Goal: Obtain resource: Download file/media

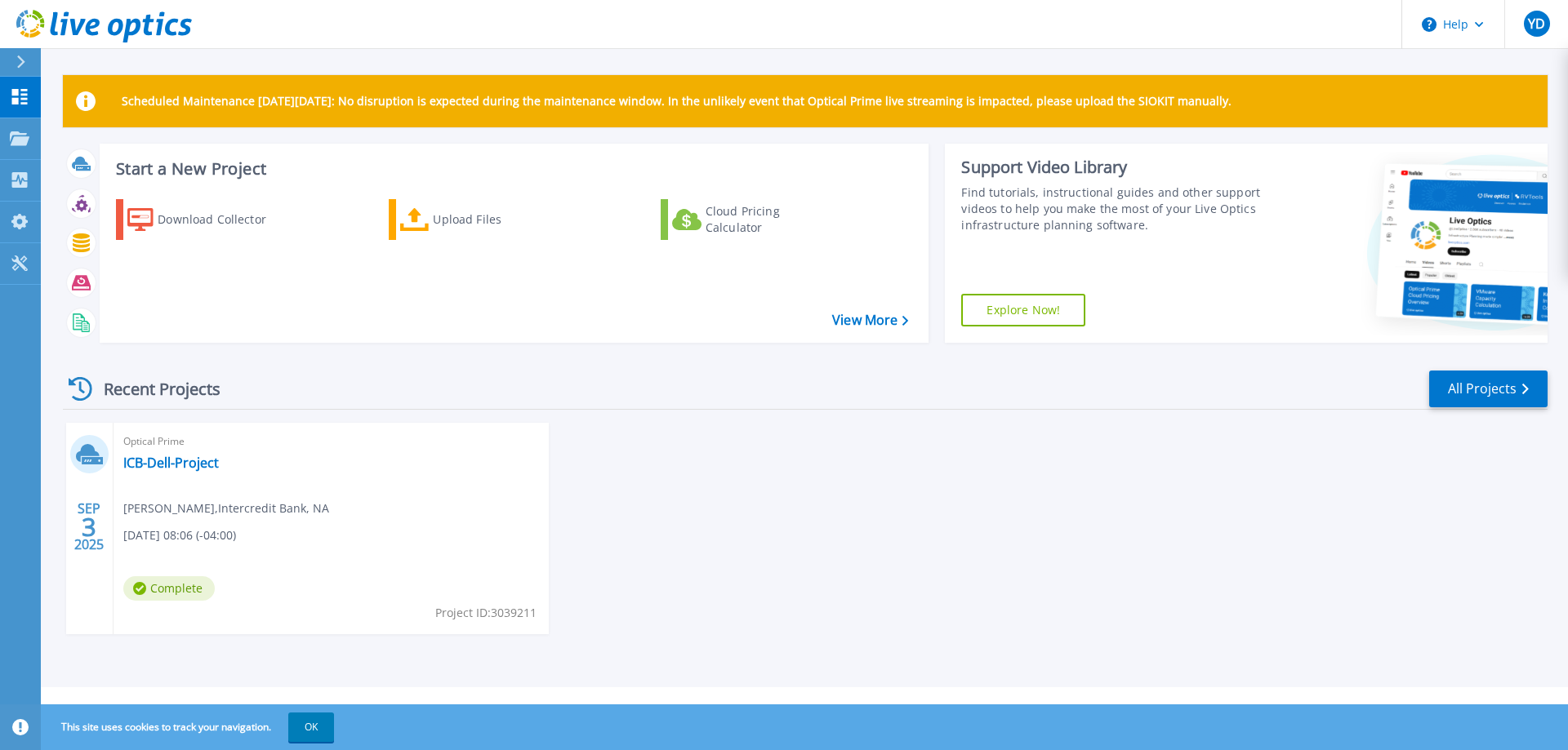
click at [192, 589] on span "Complete" at bounding box center [169, 589] width 92 height 25
click at [176, 463] on link "ICB-Dell-Project" at bounding box center [171, 463] width 96 height 17
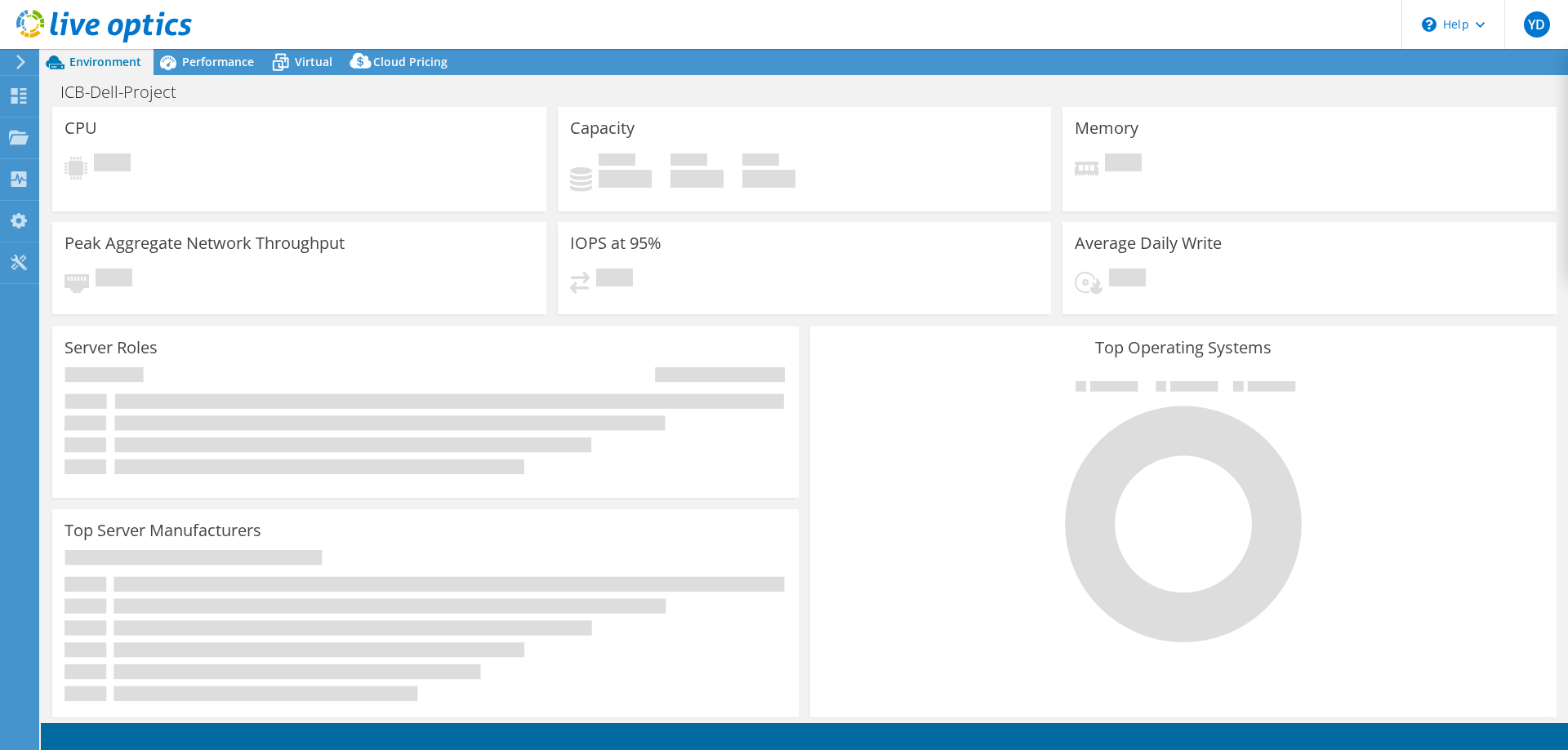
select select "USD"
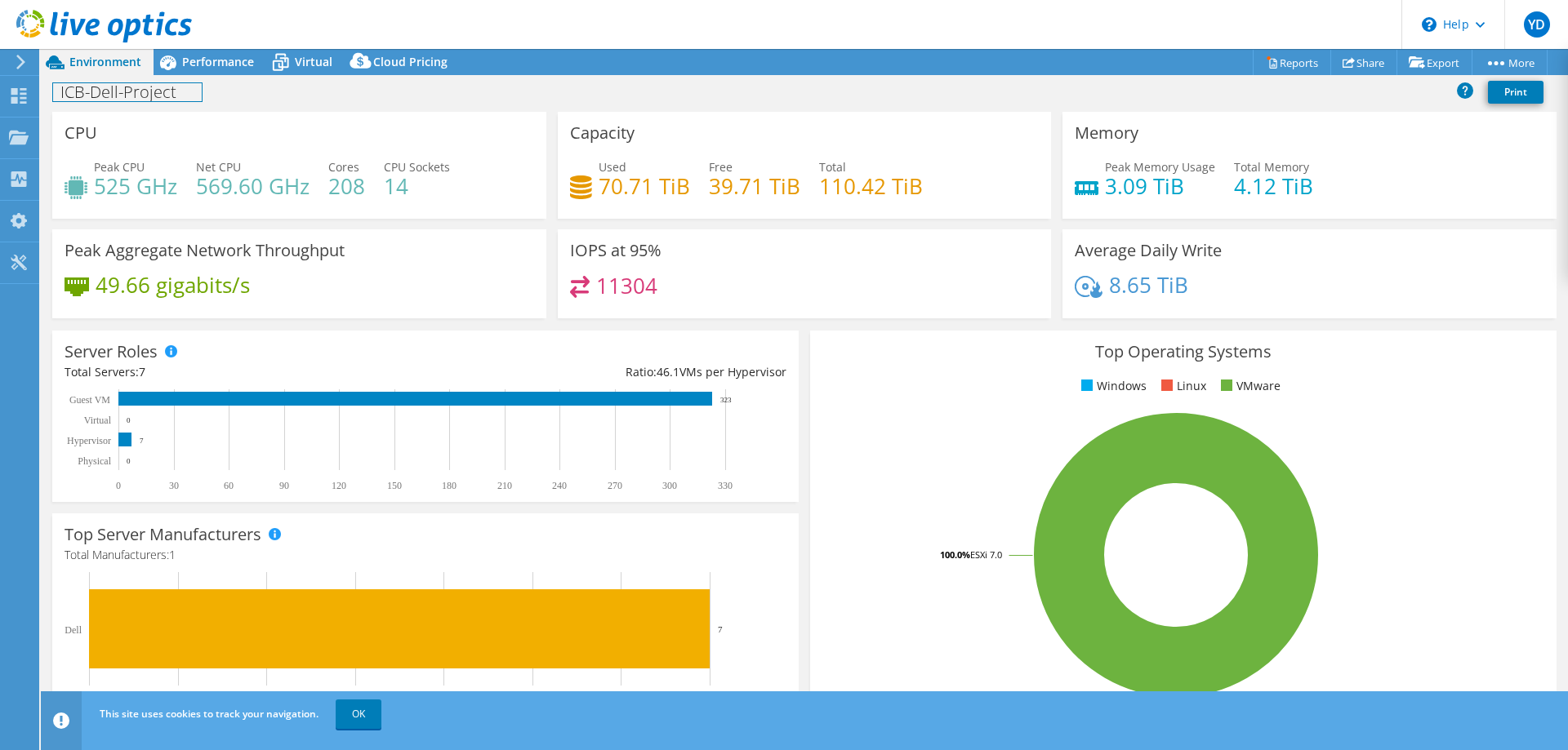
click at [207, 76] on div "ICB-Dell-Project Print" at bounding box center [804, 93] width 1527 height 37
click at [223, 59] on span "Performance" at bounding box center [218, 62] width 72 height 16
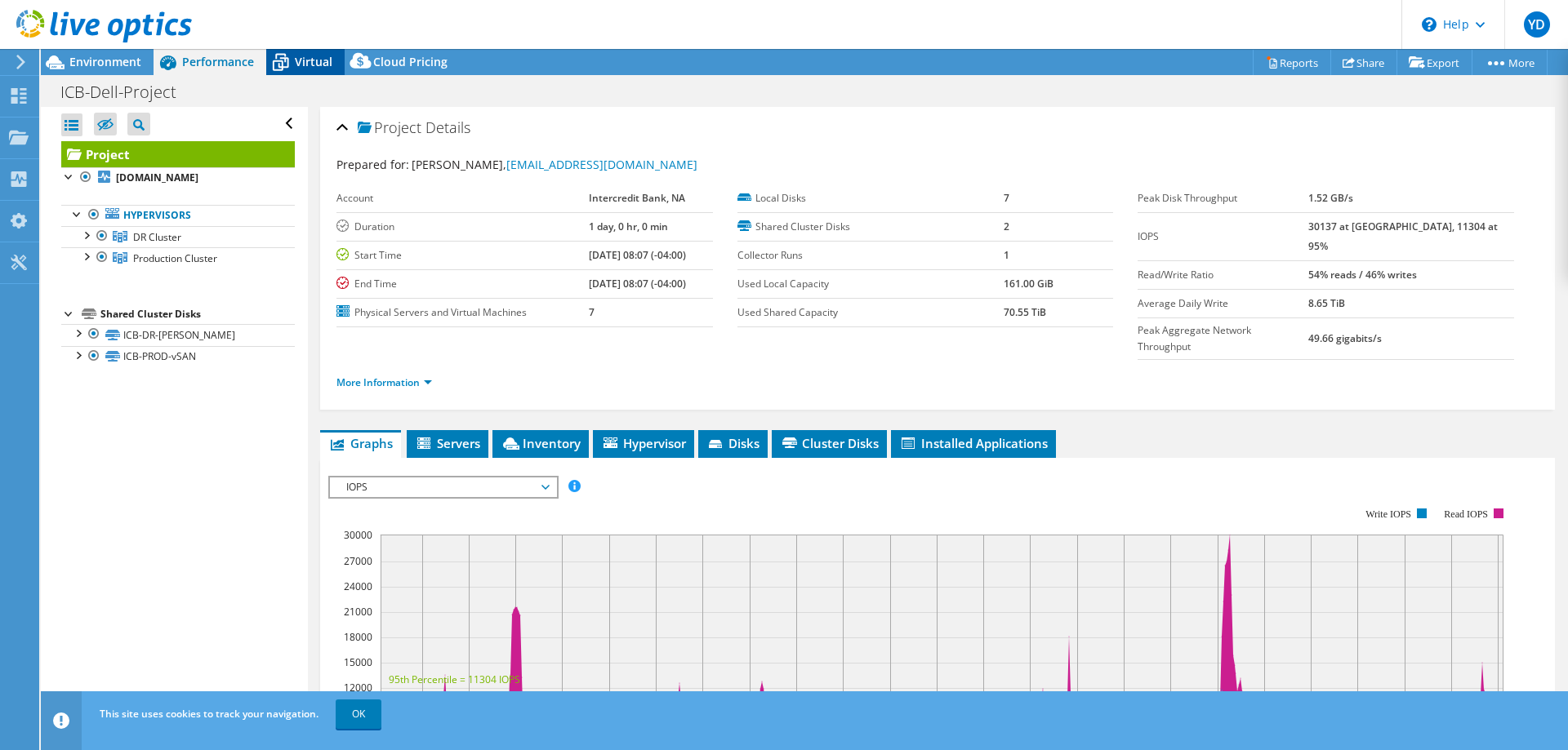
click at [315, 64] on span "Virtual" at bounding box center [313, 62] width 38 height 16
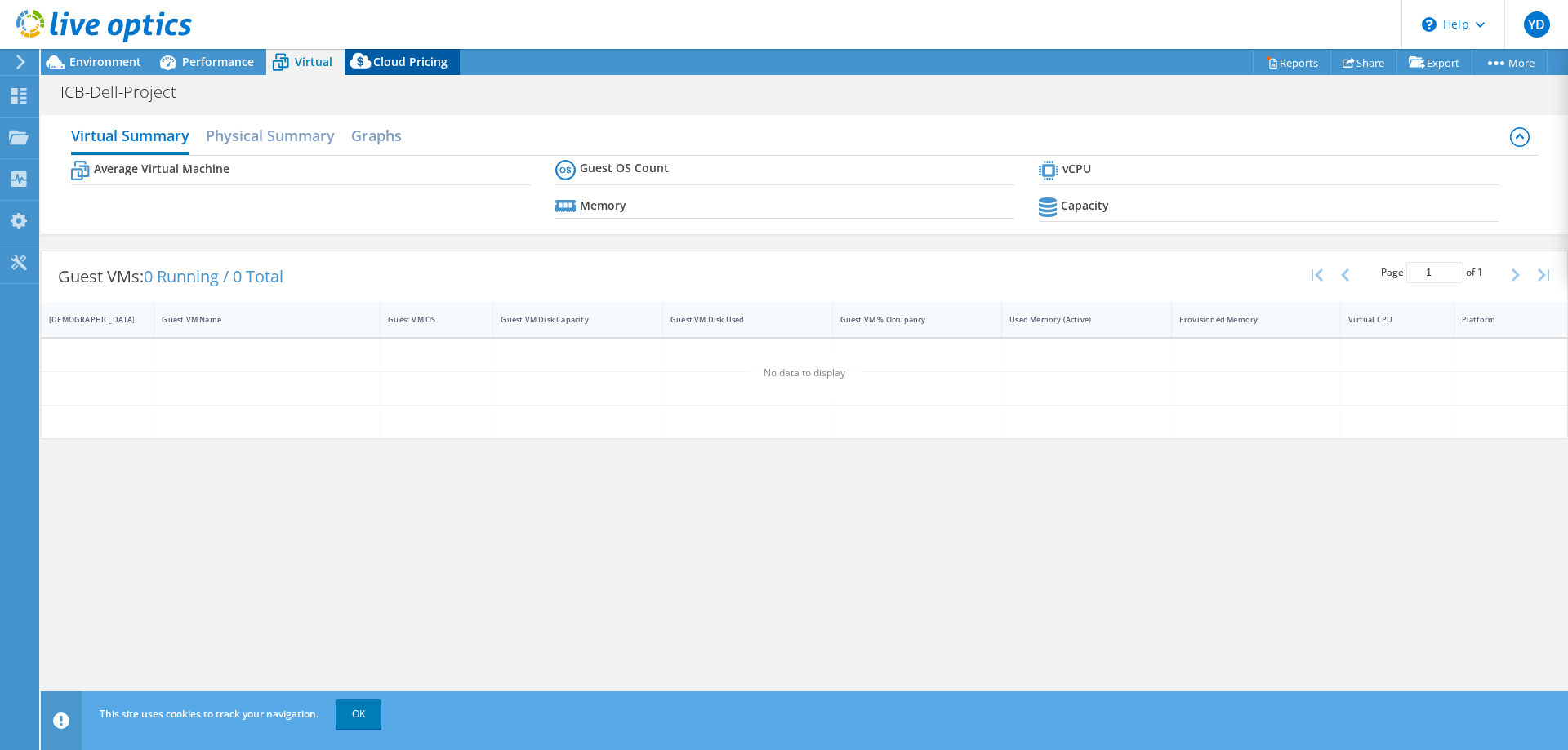
click at [422, 58] on span "Cloud Pricing" at bounding box center [410, 62] width 74 height 16
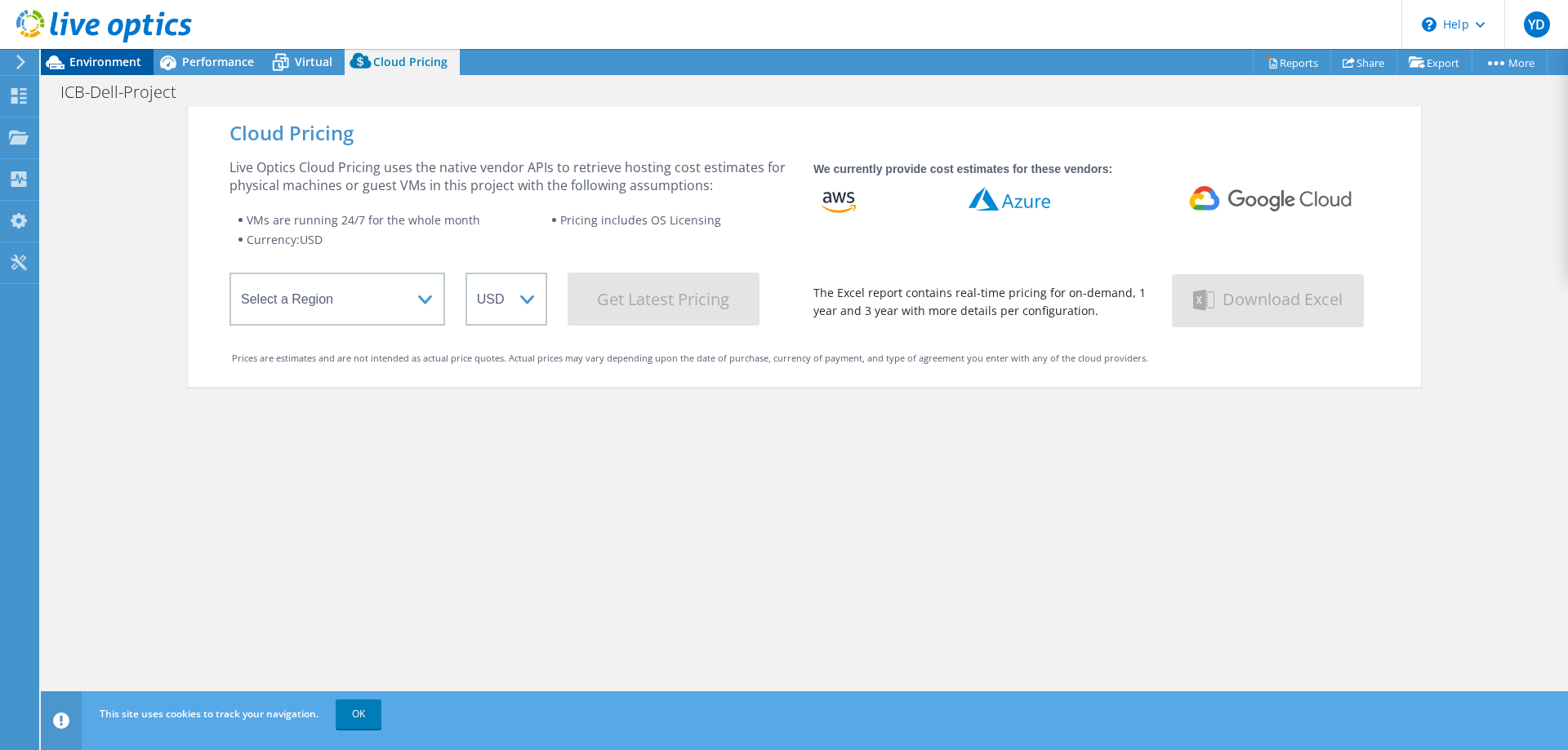
click at [100, 63] on span "Environment" at bounding box center [106, 62] width 72 height 16
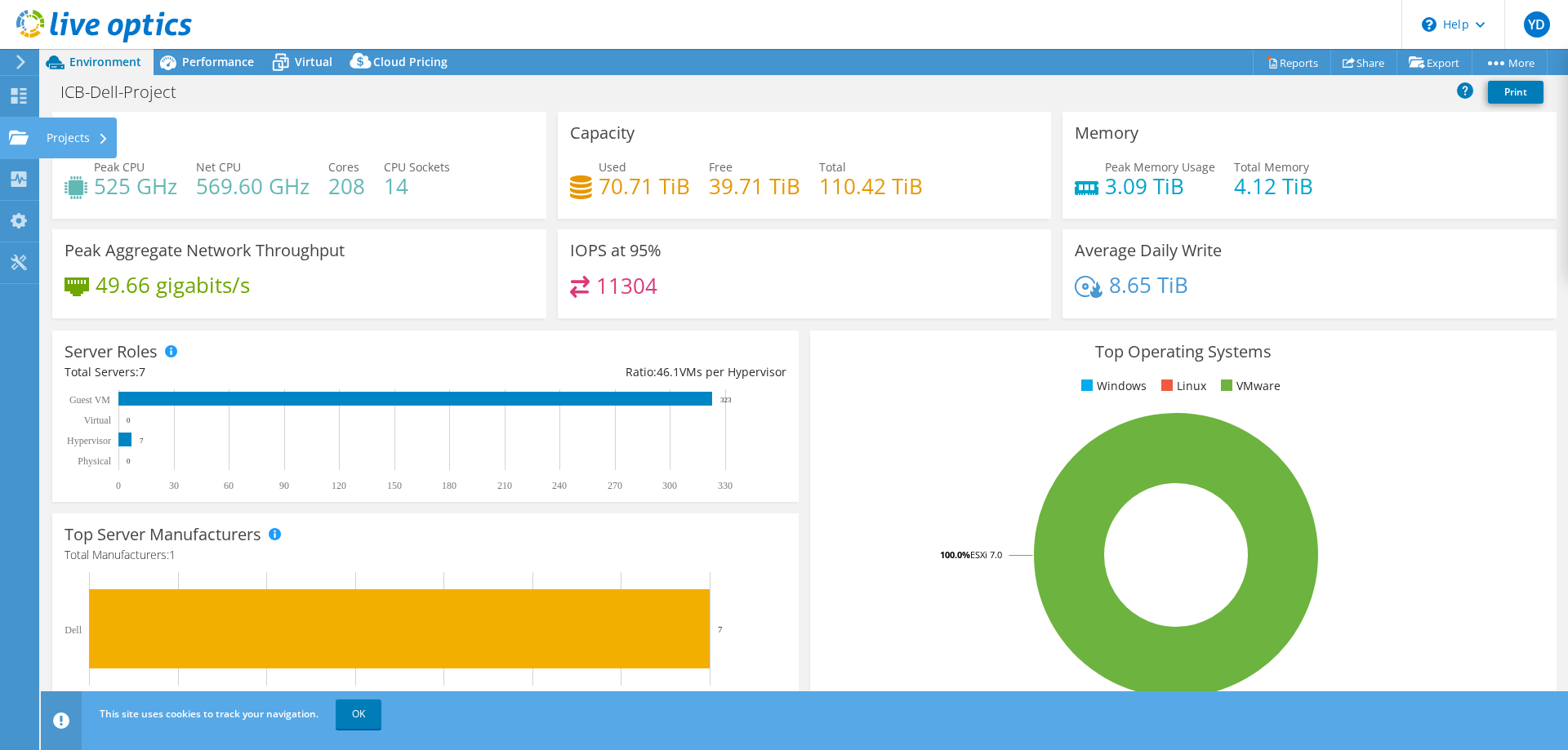
click at [23, 129] on icon at bounding box center [18, 137] width 19 height 16
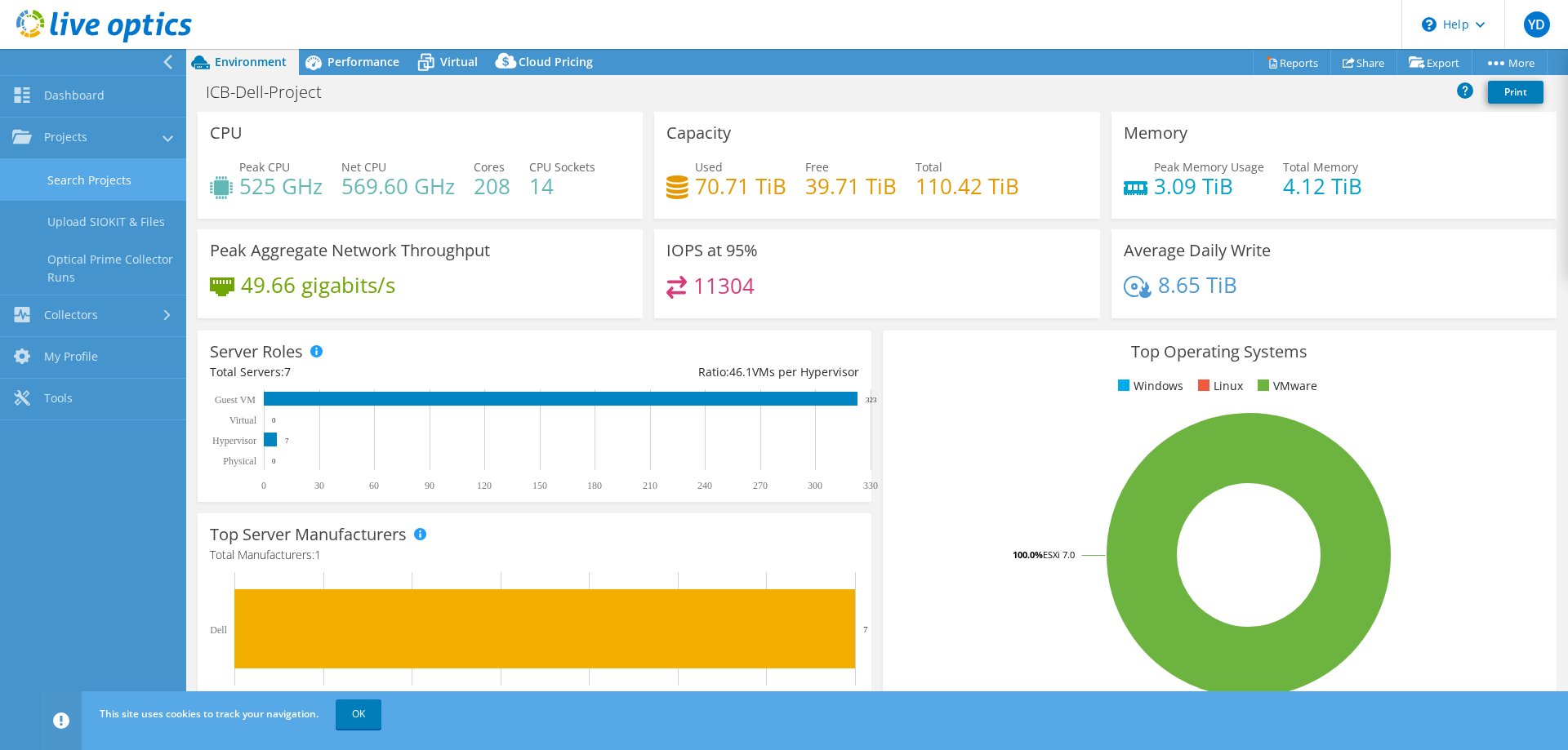
click at [109, 194] on link "Search Projects" at bounding box center [92, 180] width 186 height 41
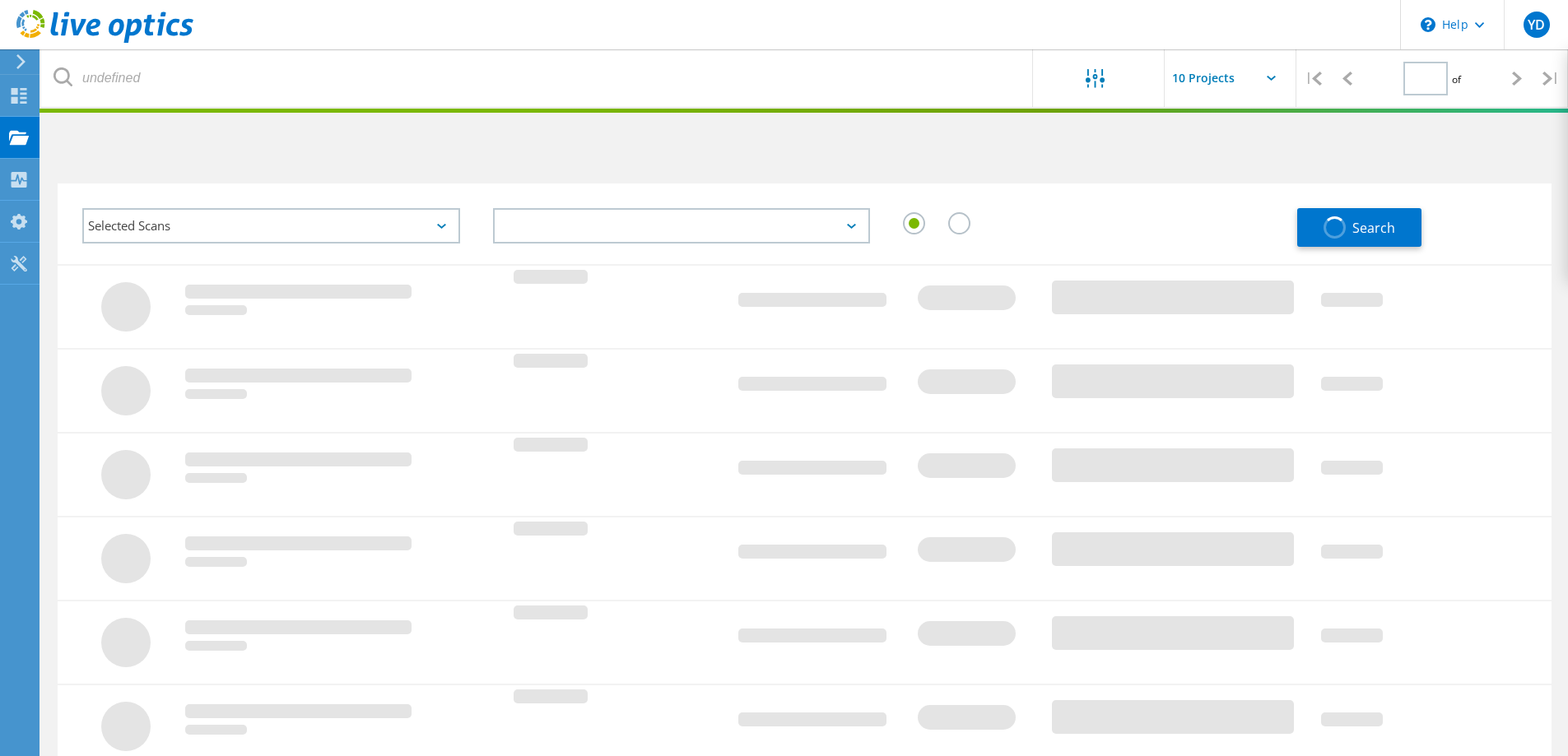
type input "1"
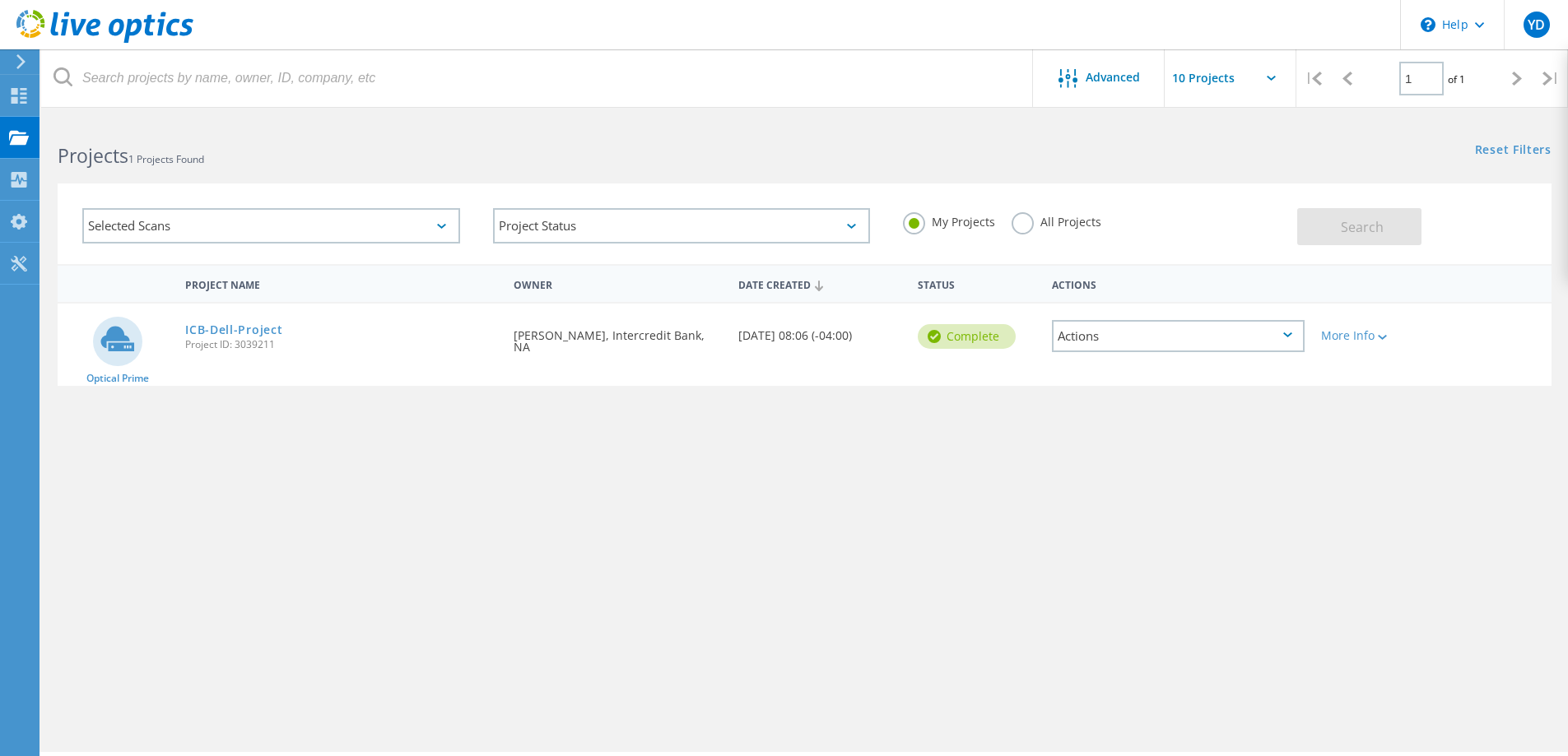
click at [1232, 347] on div "Actions" at bounding box center [1178, 336] width 253 height 32
click at [1255, 295] on div "View Project" at bounding box center [1178, 298] width 249 height 26
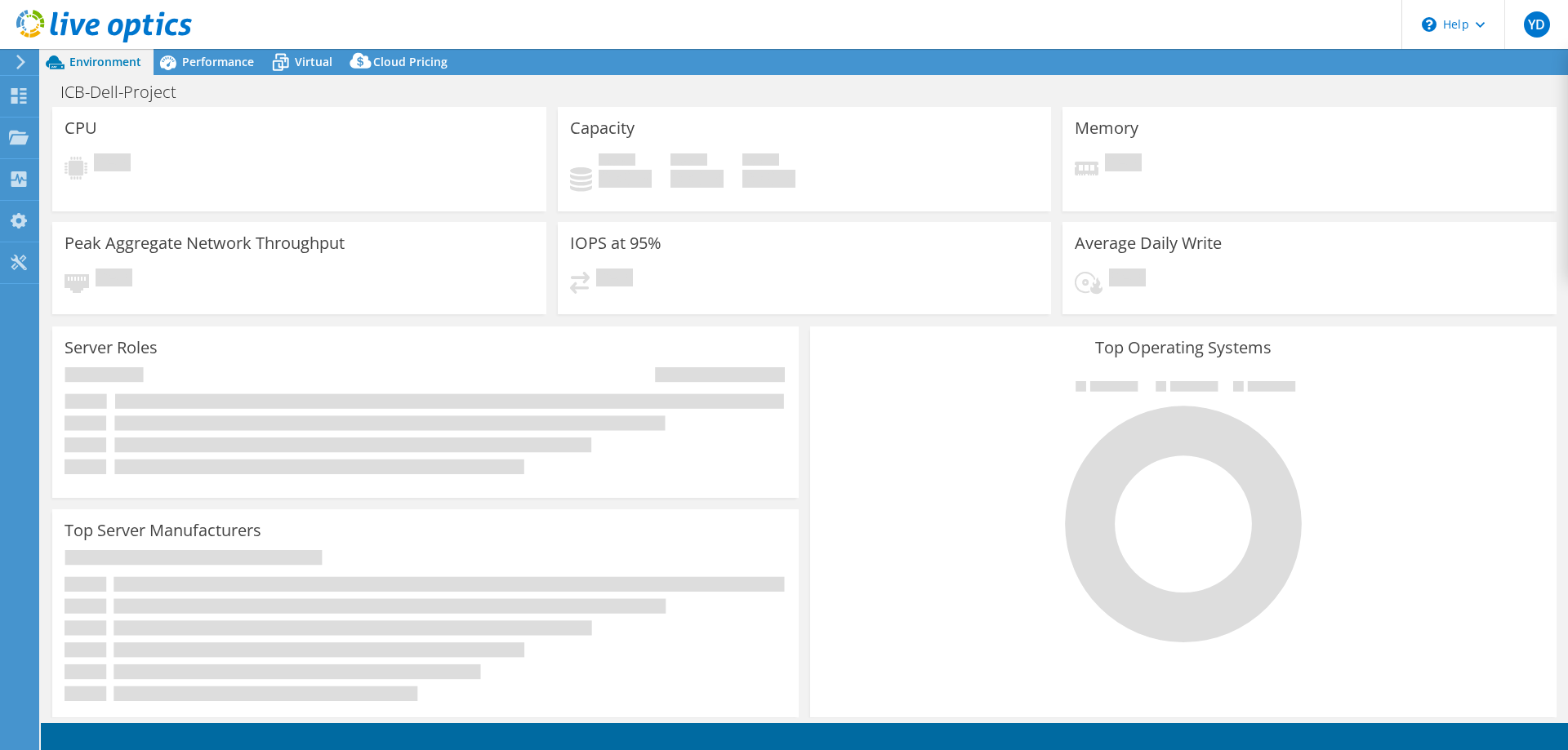
select select "USD"
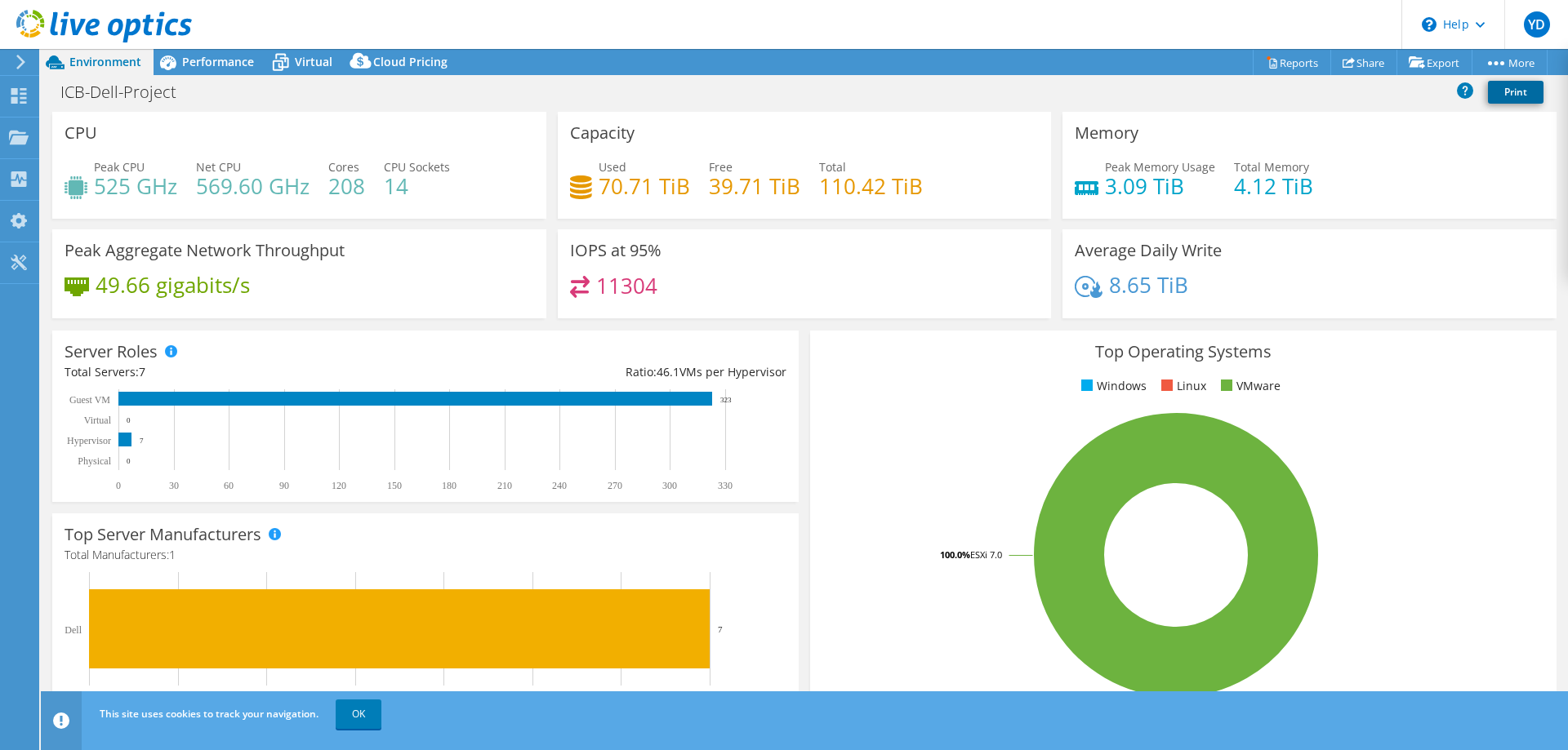
click at [1520, 83] on link "Print" at bounding box center [1515, 92] width 55 height 23
click at [1293, 62] on link "Reports" at bounding box center [1292, 62] width 78 height 26
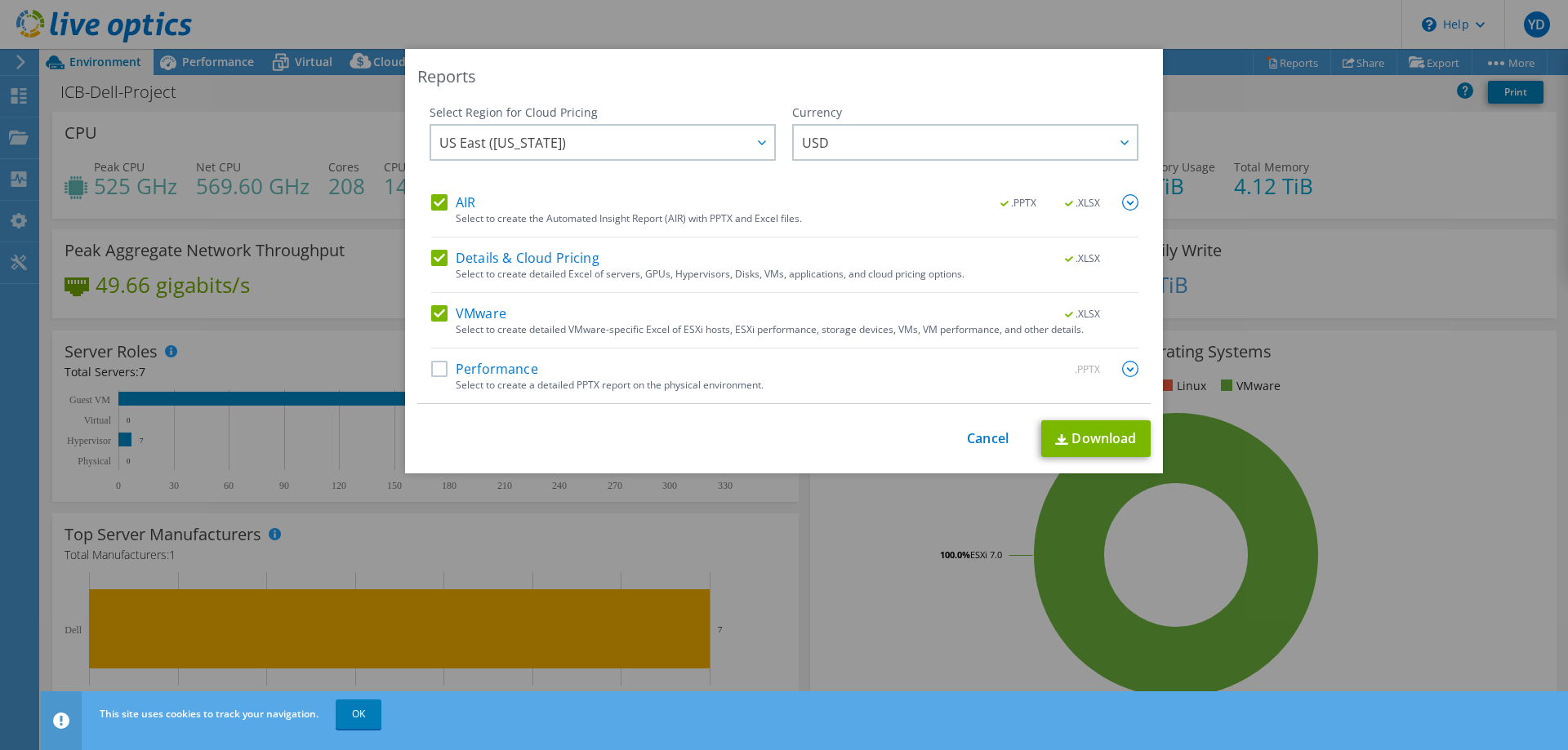
click at [435, 369] on label "Performance" at bounding box center [484, 369] width 107 height 17
click at [0, 0] on input "Performance" at bounding box center [0, 0] width 0 height 0
click at [712, 147] on span "US East (Virginia)" at bounding box center [607, 143] width 335 height 33
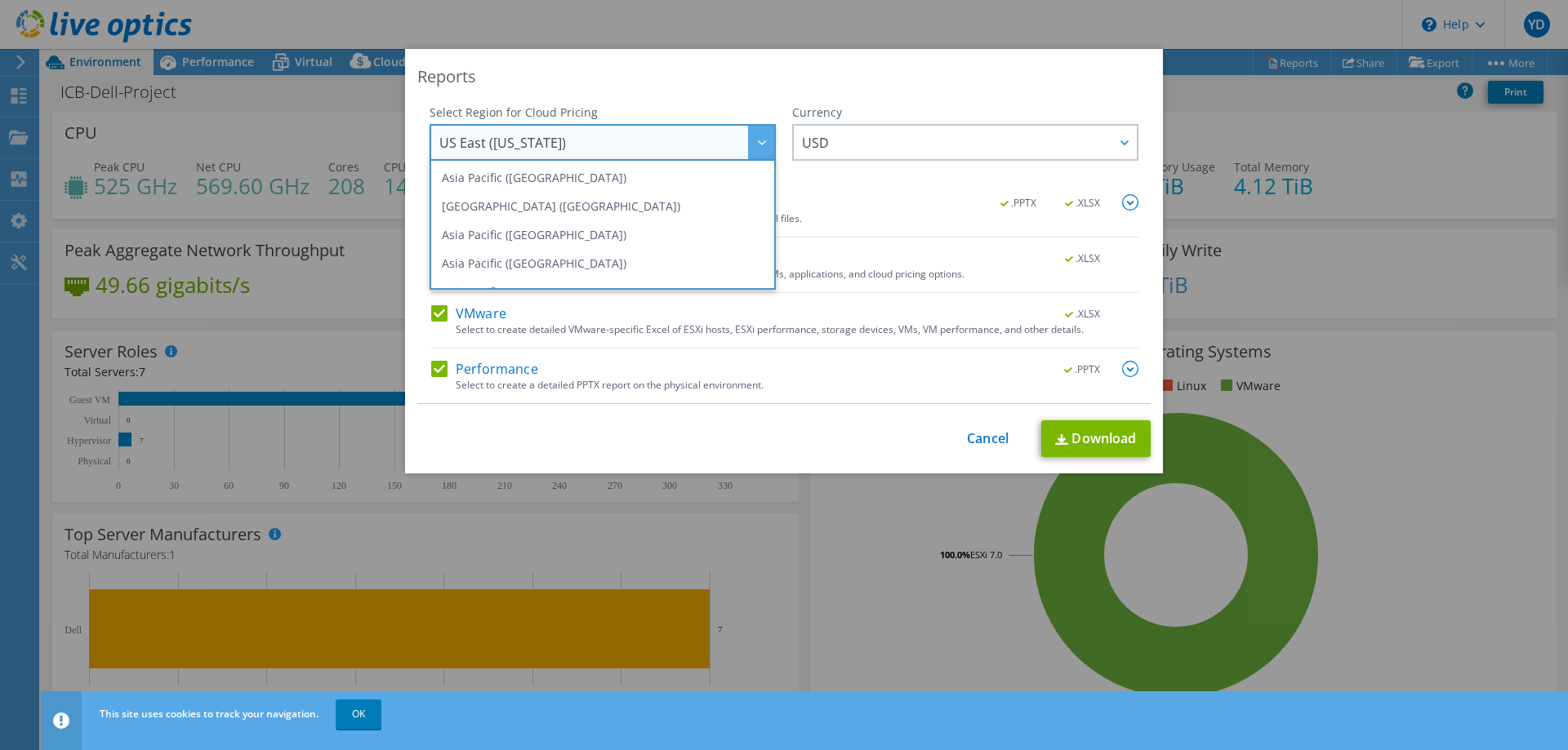
click at [764, 83] on div "Reports" at bounding box center [784, 77] width 733 height 23
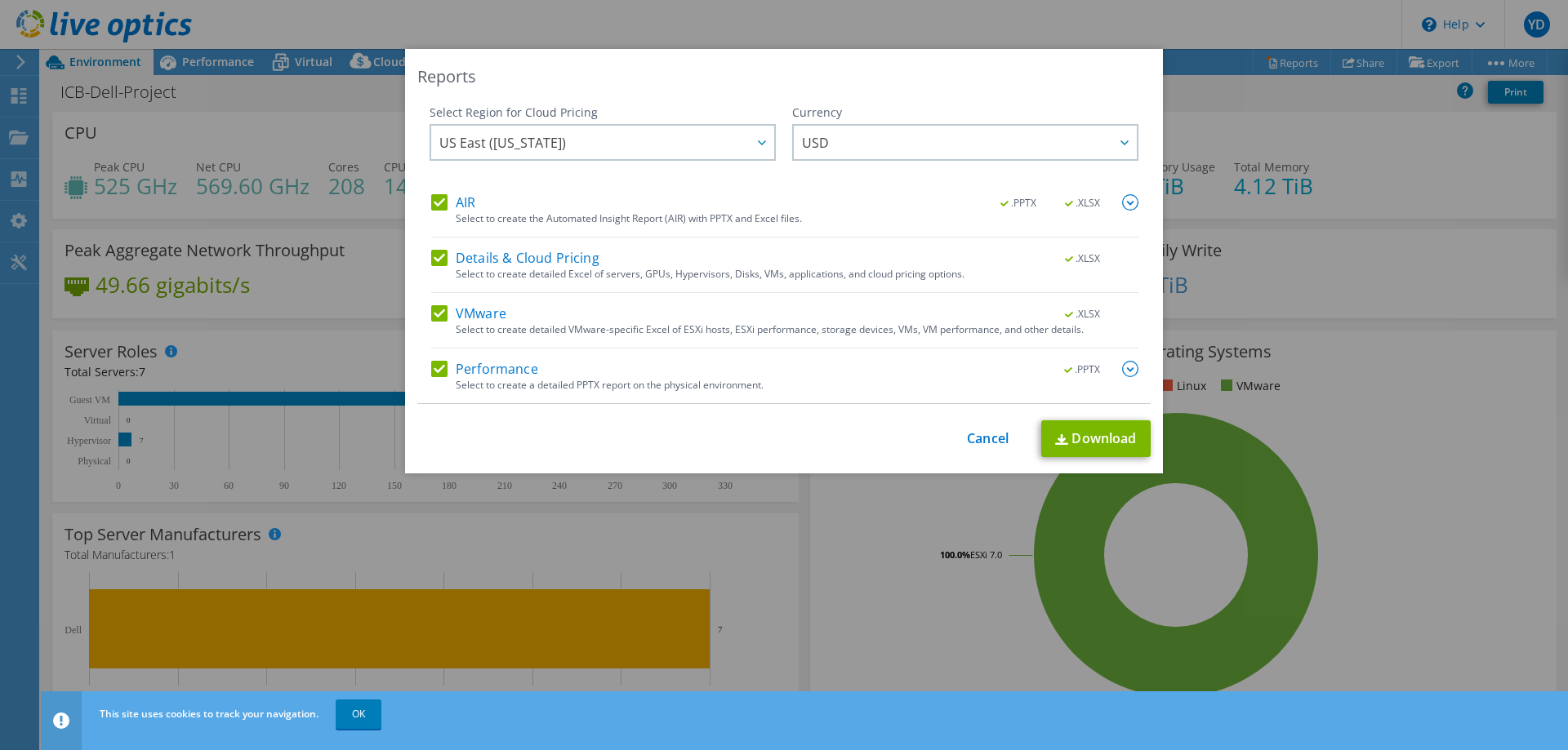
click at [1122, 371] on img at bounding box center [1130, 369] width 17 height 17
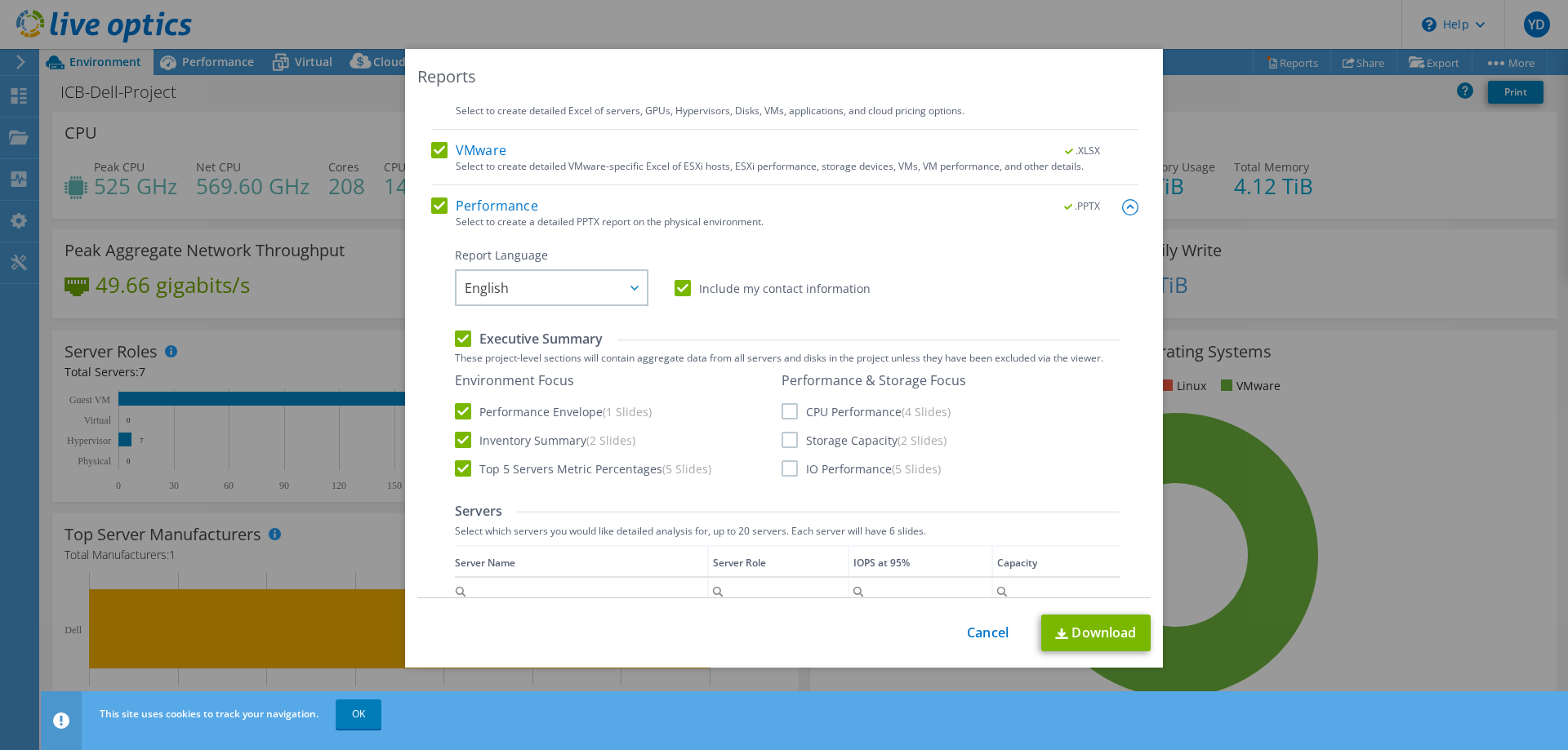
scroll to position [327, 0]
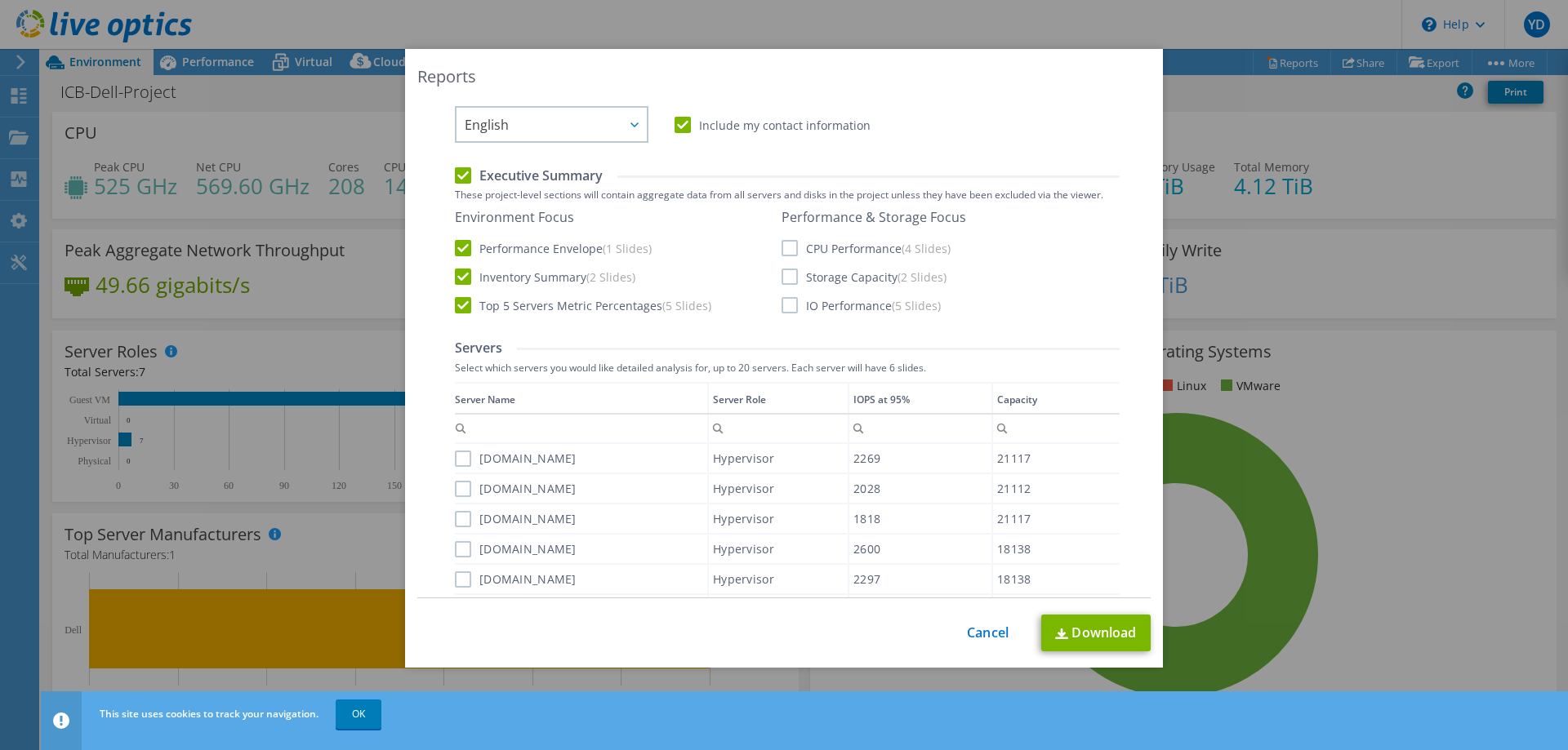
click at [783, 243] on label "CPU Performance (4 Slides)" at bounding box center [866, 248] width 169 height 17
click at [0, 0] on input "CPU Performance (4 Slides)" at bounding box center [0, 0] width 0 height 0
click at [782, 270] on label "Storage Capacity (2 Slides)" at bounding box center [864, 276] width 165 height 17
click at [0, 0] on input "Storage Capacity (2 Slides)" at bounding box center [0, 0] width 0 height 0
click at [789, 305] on label "IO Performance (5 Slides)" at bounding box center [861, 305] width 159 height 17
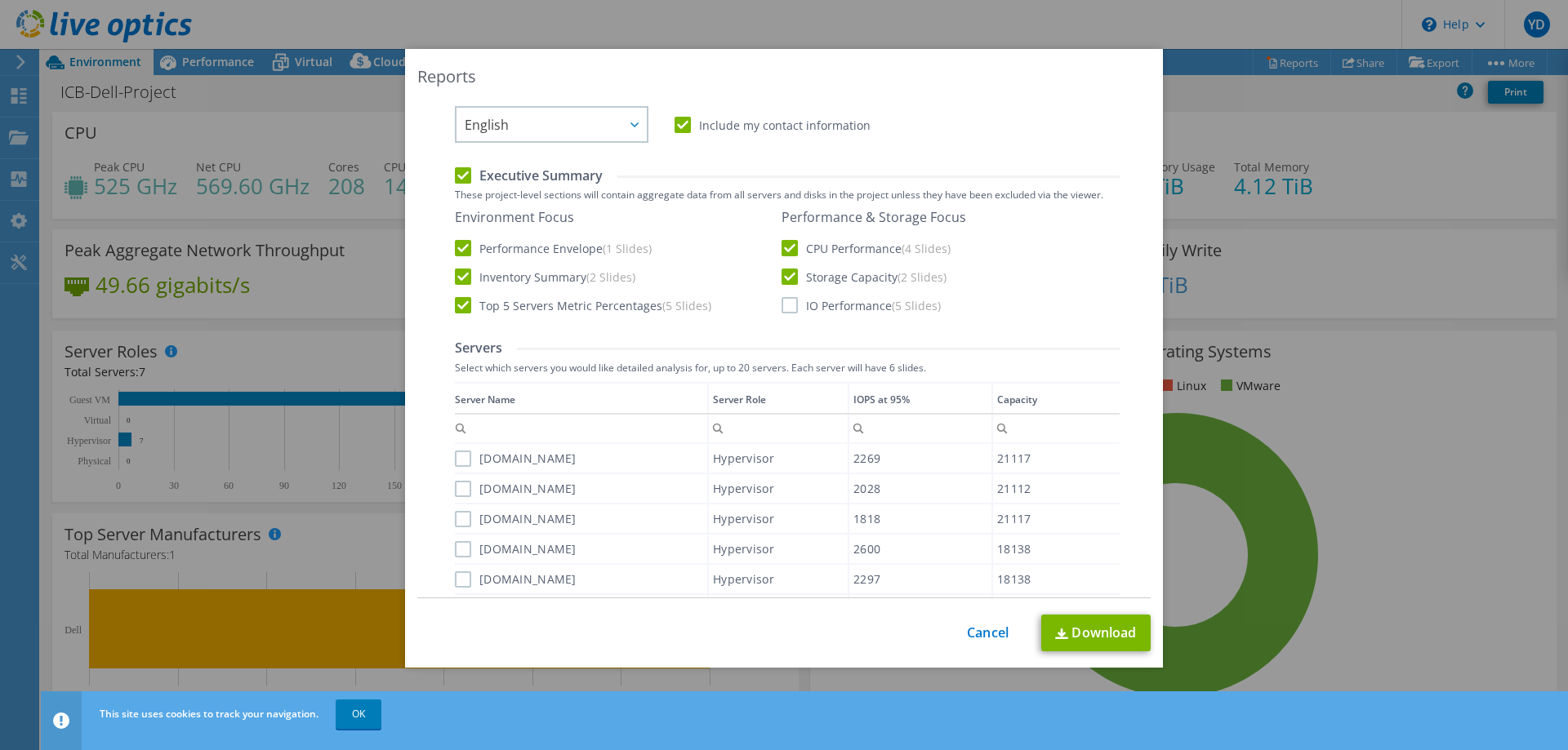
click at [0, 0] on input "IO Performance (5 Slides)" at bounding box center [0, 0] width 0 height 0
click at [456, 460] on label "icbdresx2.intercreditbank.com" at bounding box center [516, 459] width 121 height 17
click at [0, 0] on input "icbdresx2.intercreditbank.com" at bounding box center [0, 0] width 0 height 0
click at [461, 490] on label "icbdresx1.intercreditbank.com" at bounding box center [516, 489] width 121 height 17
click at [0, 0] on input "icbdresx1.intercreditbank.com" at bounding box center [0, 0] width 0 height 0
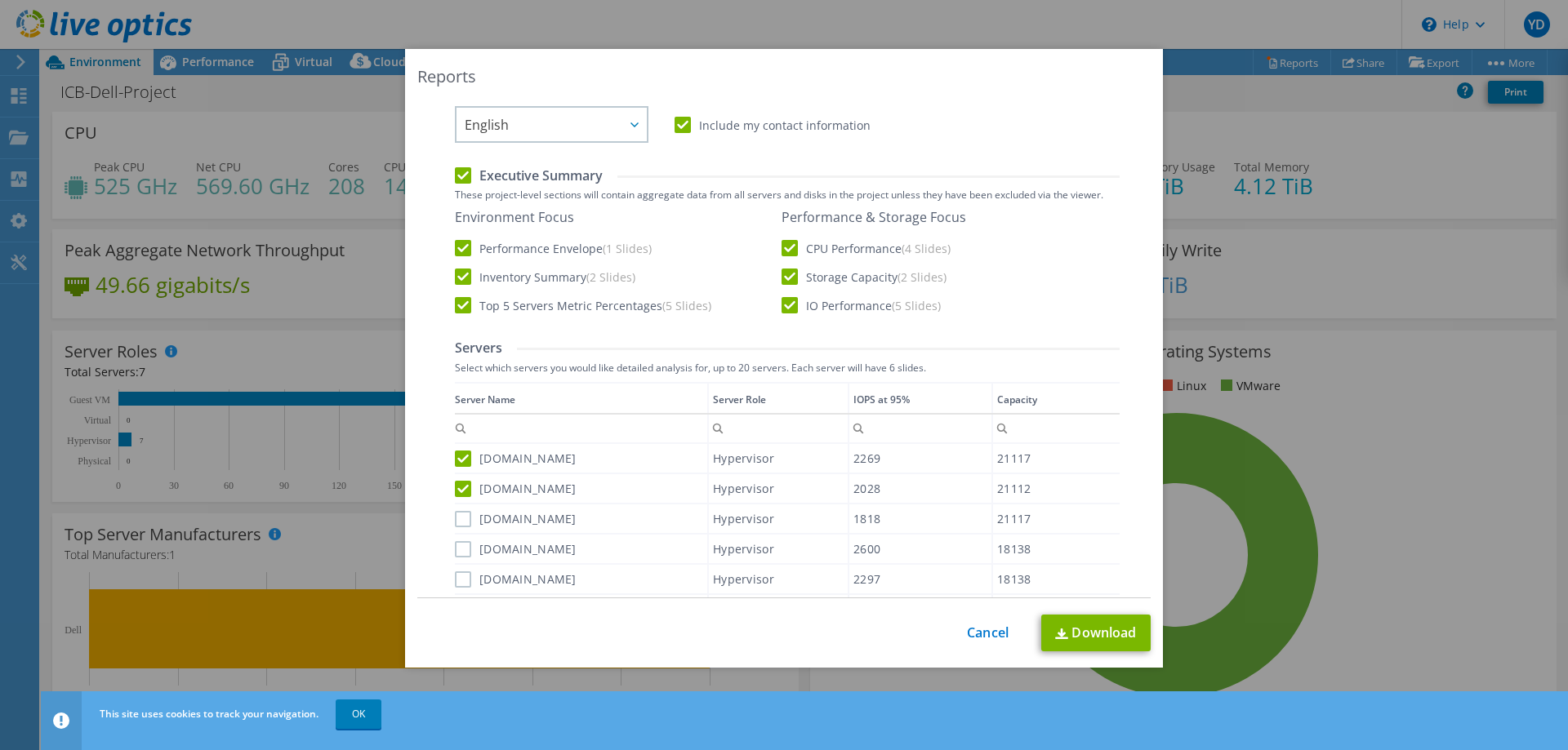
click at [458, 523] on label "icbdresx3.intercreditbank.com" at bounding box center [516, 519] width 121 height 17
click at [0, 0] on input "icbdresx3.intercreditbank.com" at bounding box center [0, 0] width 0 height 0
drag, startPoint x: 456, startPoint y: 546, endPoint x: 456, endPoint y: 559, distance: 13.0
click at [458, 548] on label "icbesx4.intercreditbank.com" at bounding box center [516, 549] width 121 height 17
click at [0, 0] on input "icbesx4.intercreditbank.com" at bounding box center [0, 0] width 0 height 0
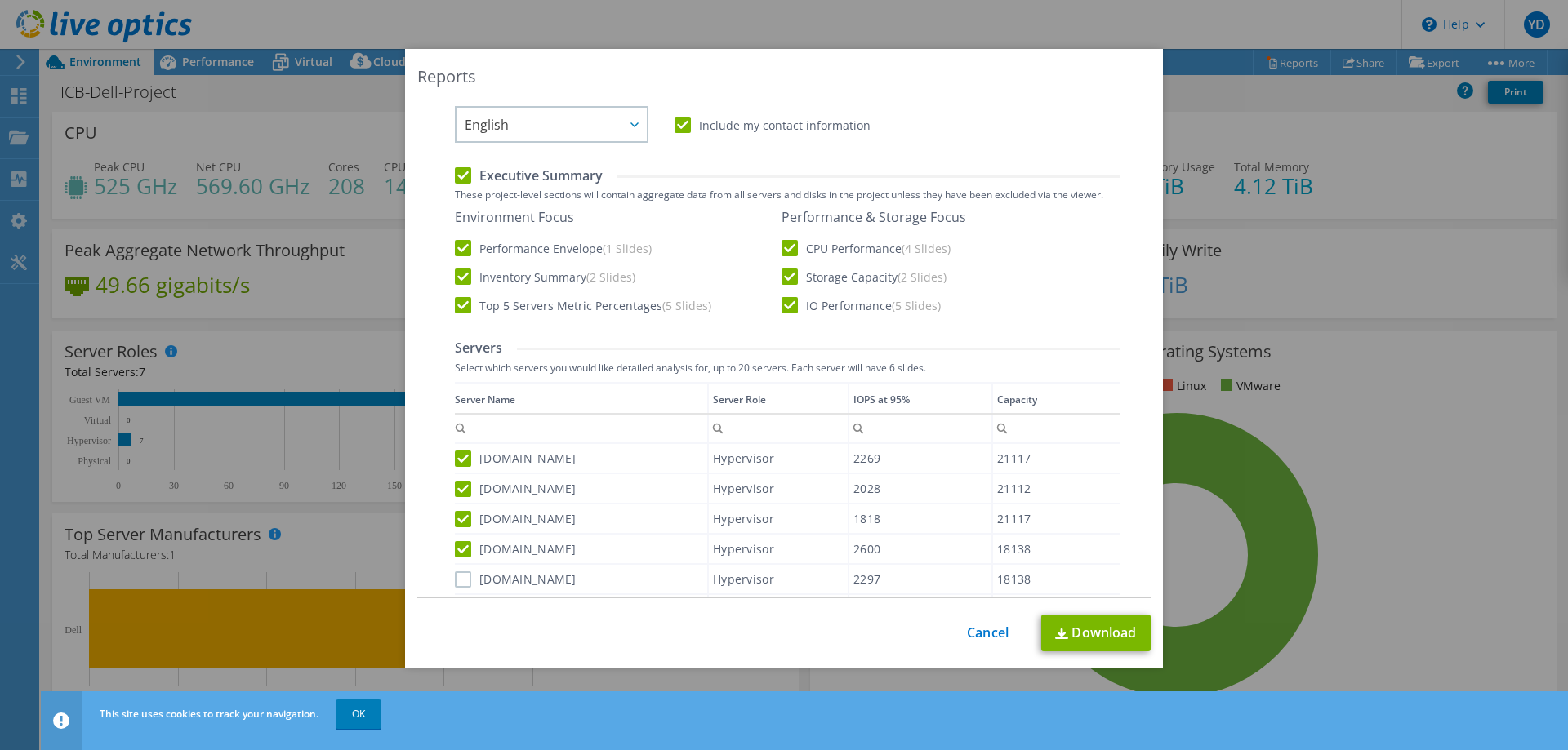
click at [455, 578] on label "icbesx1.intercreditbank.com" at bounding box center [516, 579] width 121 height 17
click at [0, 0] on input "icbesx1.intercreditbank.com" at bounding box center [0, 0] width 0 height 0
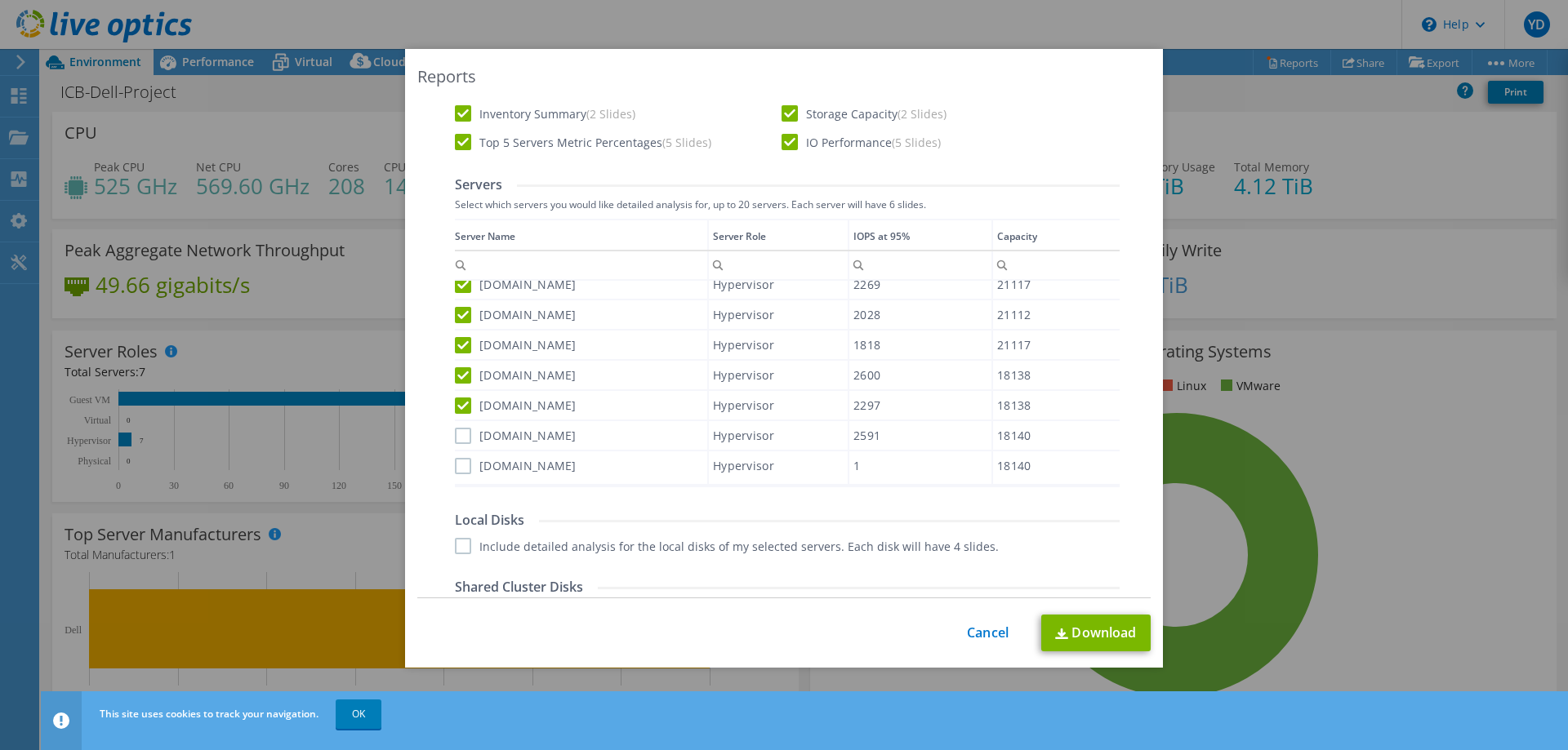
scroll to position [571, 0]
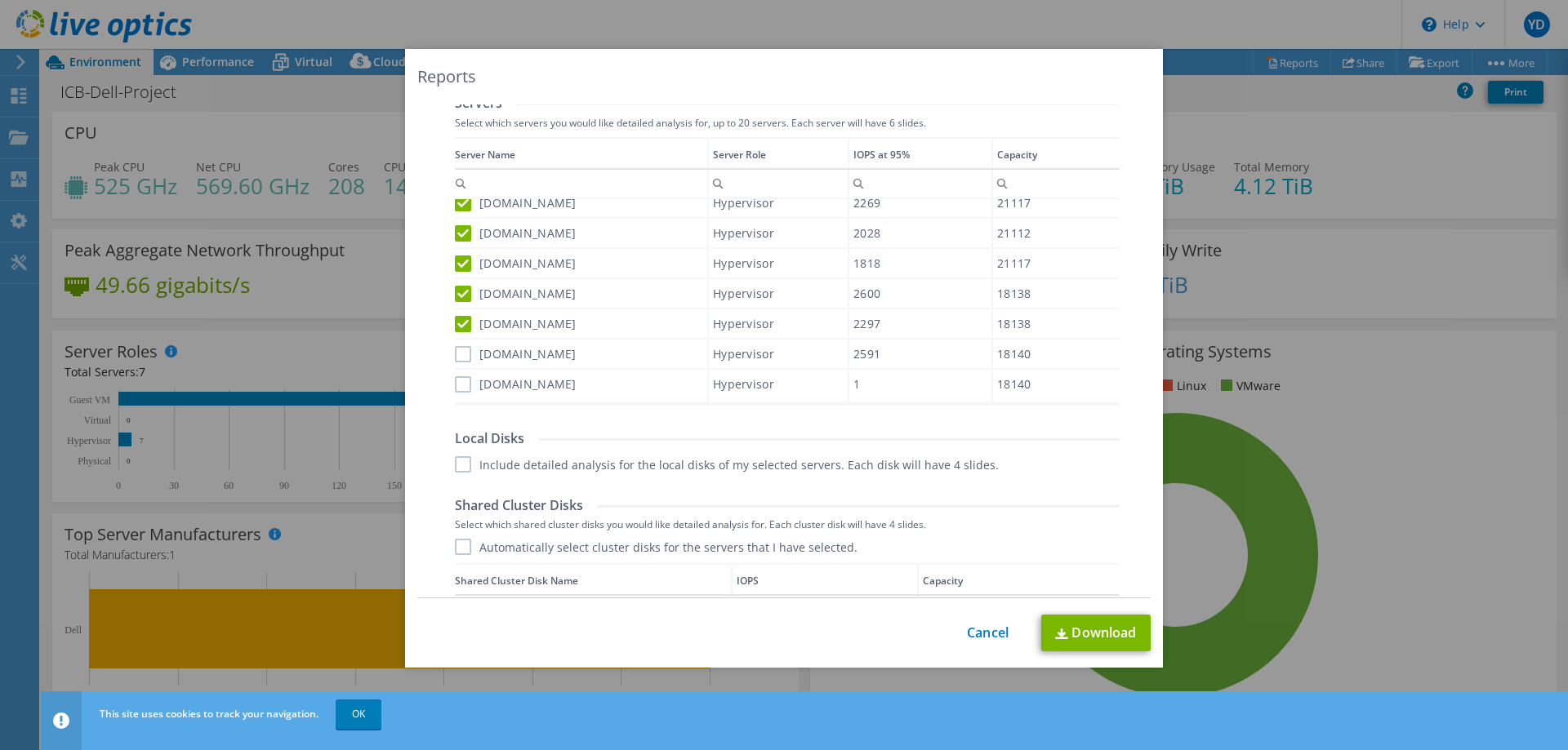
click at [458, 392] on label "icbesx3.intercreditbank.com" at bounding box center [516, 385] width 121 height 17
click at [0, 0] on input "icbesx3.intercreditbank.com" at bounding box center [0, 0] width 0 height 0
click at [460, 356] on label "icbesx2.intercreditbank.com" at bounding box center [516, 354] width 121 height 17
click at [0, 0] on input "icbesx2.intercreditbank.com" at bounding box center [0, 0] width 0 height 0
click at [460, 458] on label "Include detailed analysis for the local disks of my selected servers. Each disk…" at bounding box center [727, 464] width 544 height 17
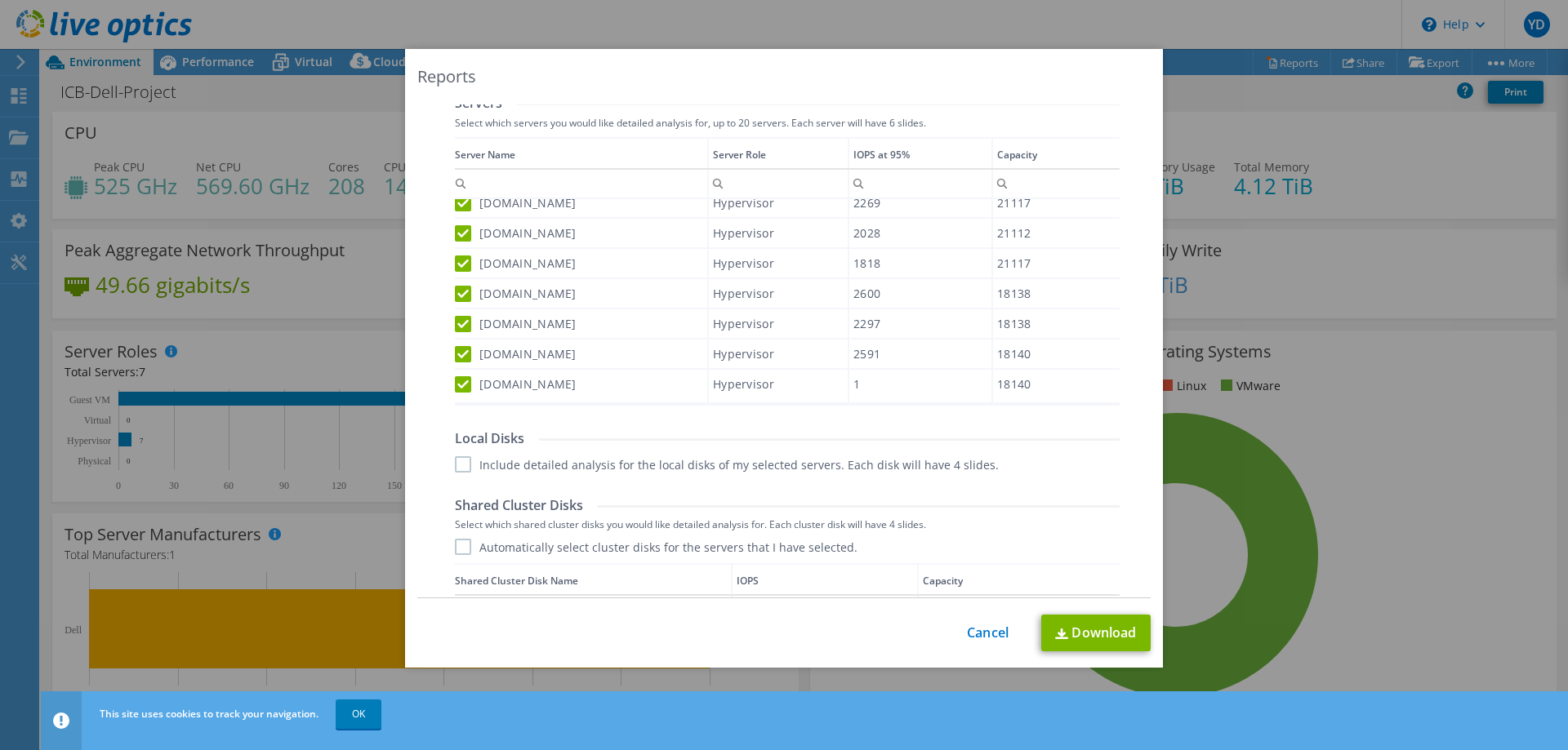
click at [0, 0] on input "Include detailed analysis for the local disks of my selected servers. Each disk…" at bounding box center [0, 0] width 0 height 0
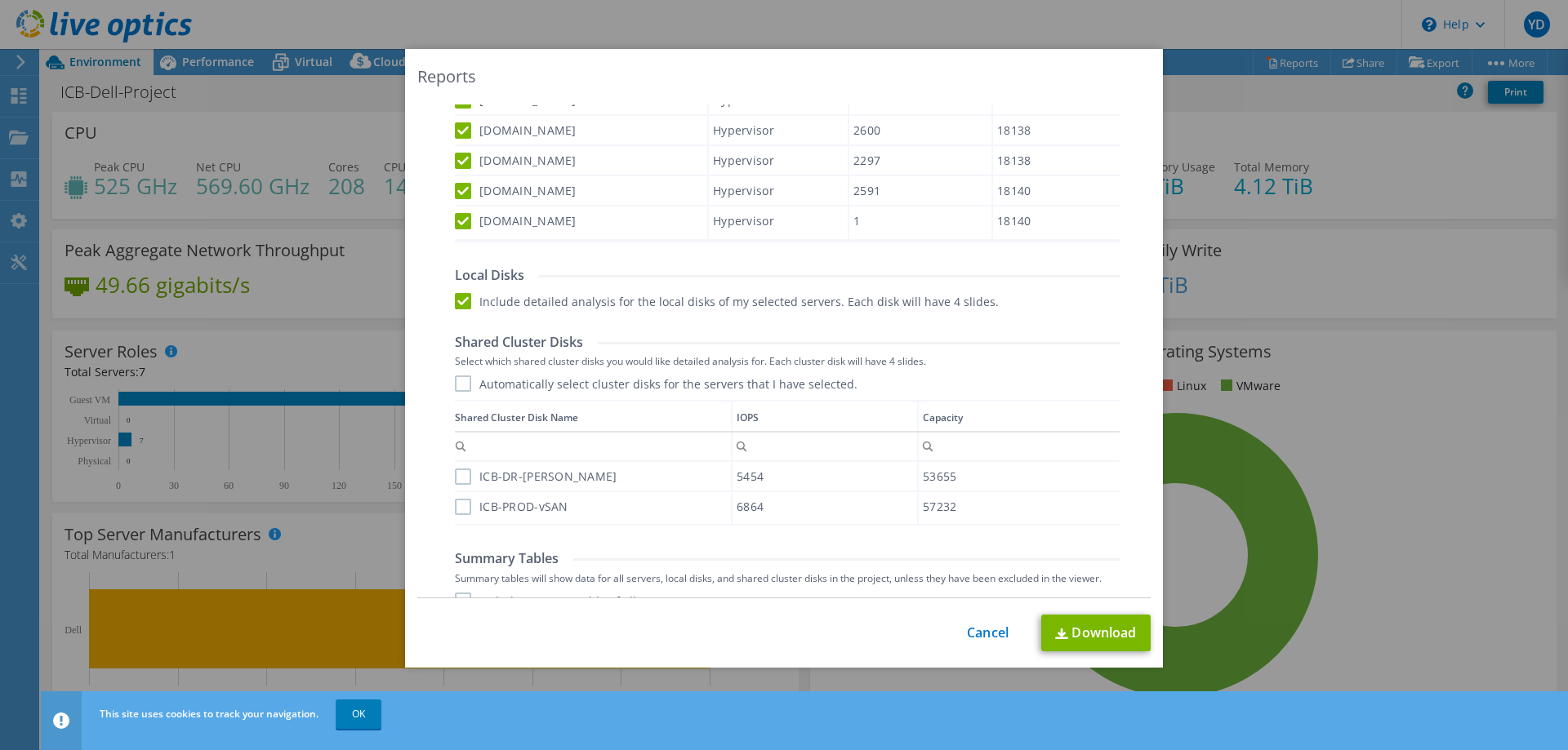
click at [455, 474] on label "ICB-DR-vSAN" at bounding box center [536, 476] width 163 height 17
click at [0, 0] on input "ICB-DR-vSAN" at bounding box center [0, 0] width 0 height 0
click at [458, 508] on label "ICB-PROD-vSAN" at bounding box center [512, 507] width 114 height 17
click at [0, 0] on input "ICB-PROD-vSAN" at bounding box center [0, 0] width 0 height 0
click at [459, 387] on label "Automatically select cluster disks for the servers that I have selected." at bounding box center [656, 384] width 402 height 17
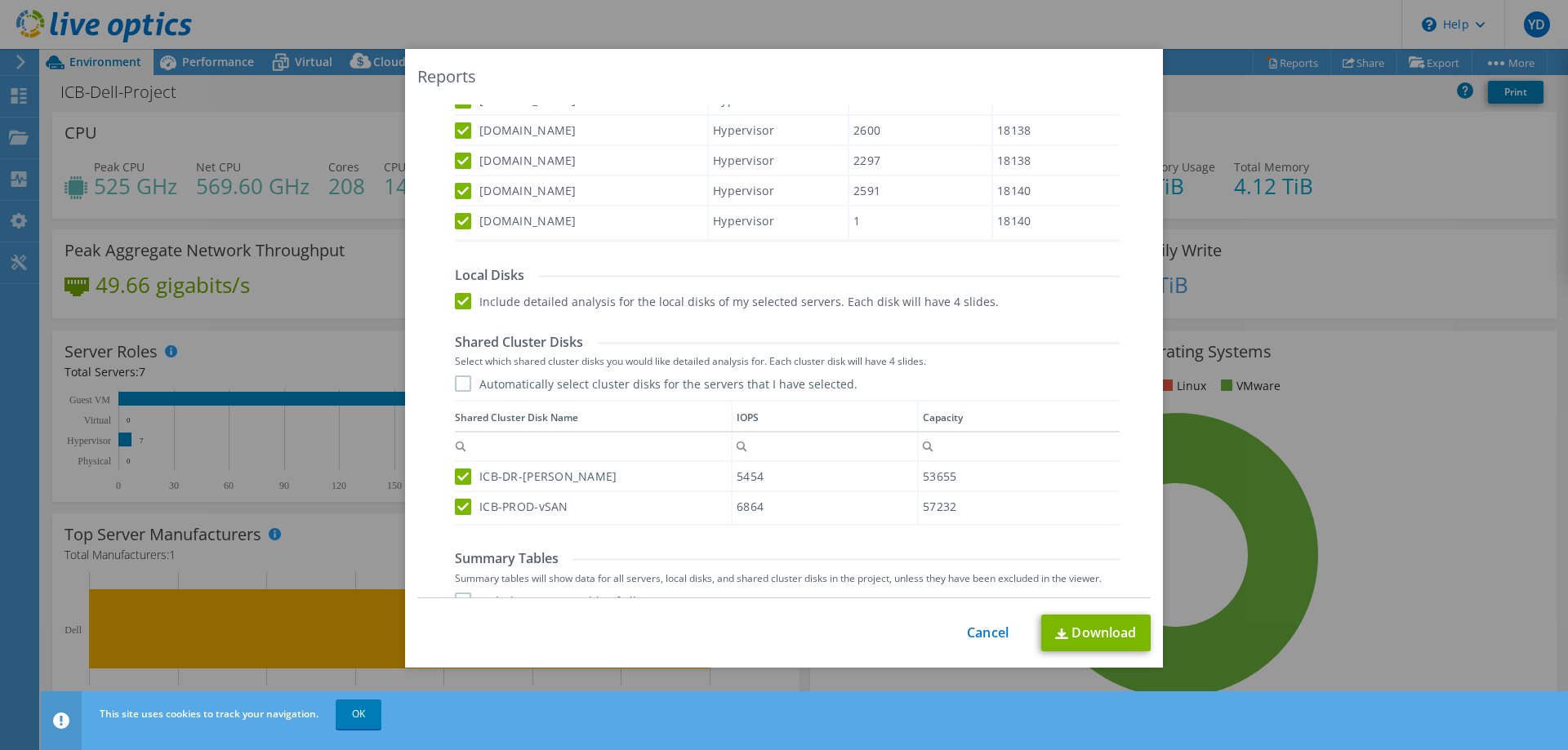
click at [0, 0] on input "Automatically select cluster disks for the servers that I have selected." at bounding box center [0, 0] width 0 height 0
click at [459, 387] on label "Automatically select cluster disks for the servers that I have selected." at bounding box center [656, 384] width 402 height 17
click at [0, 0] on input "Automatically select cluster disks for the servers that I have selected." at bounding box center [0, 0] width 0 height 0
click at [459, 387] on label "Automatically select cluster disks for the servers that I have selected." at bounding box center [656, 384] width 402 height 17
click at [0, 0] on input "Automatically select cluster disks for the servers that I have selected." at bounding box center [0, 0] width 0 height 0
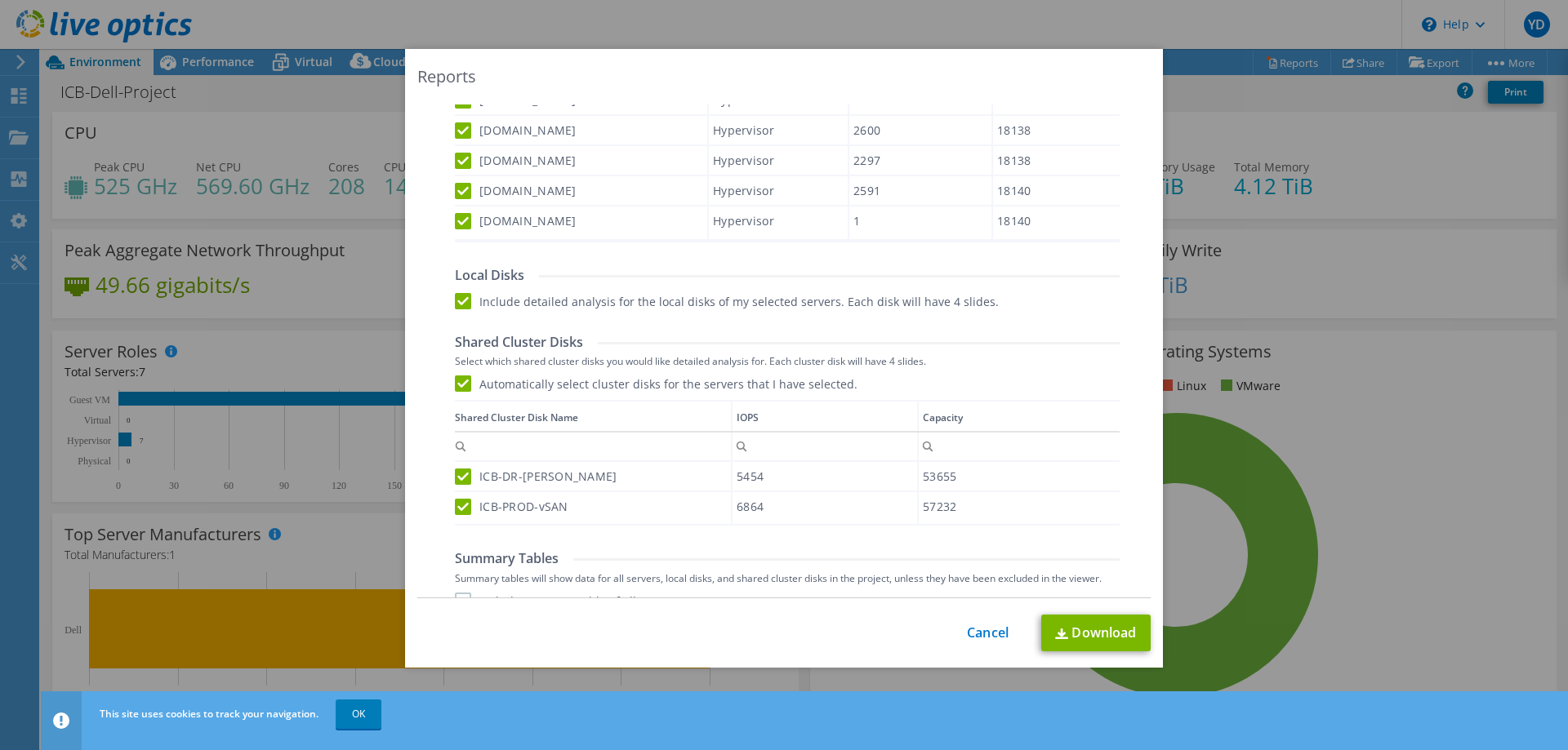
scroll to position [816, 0]
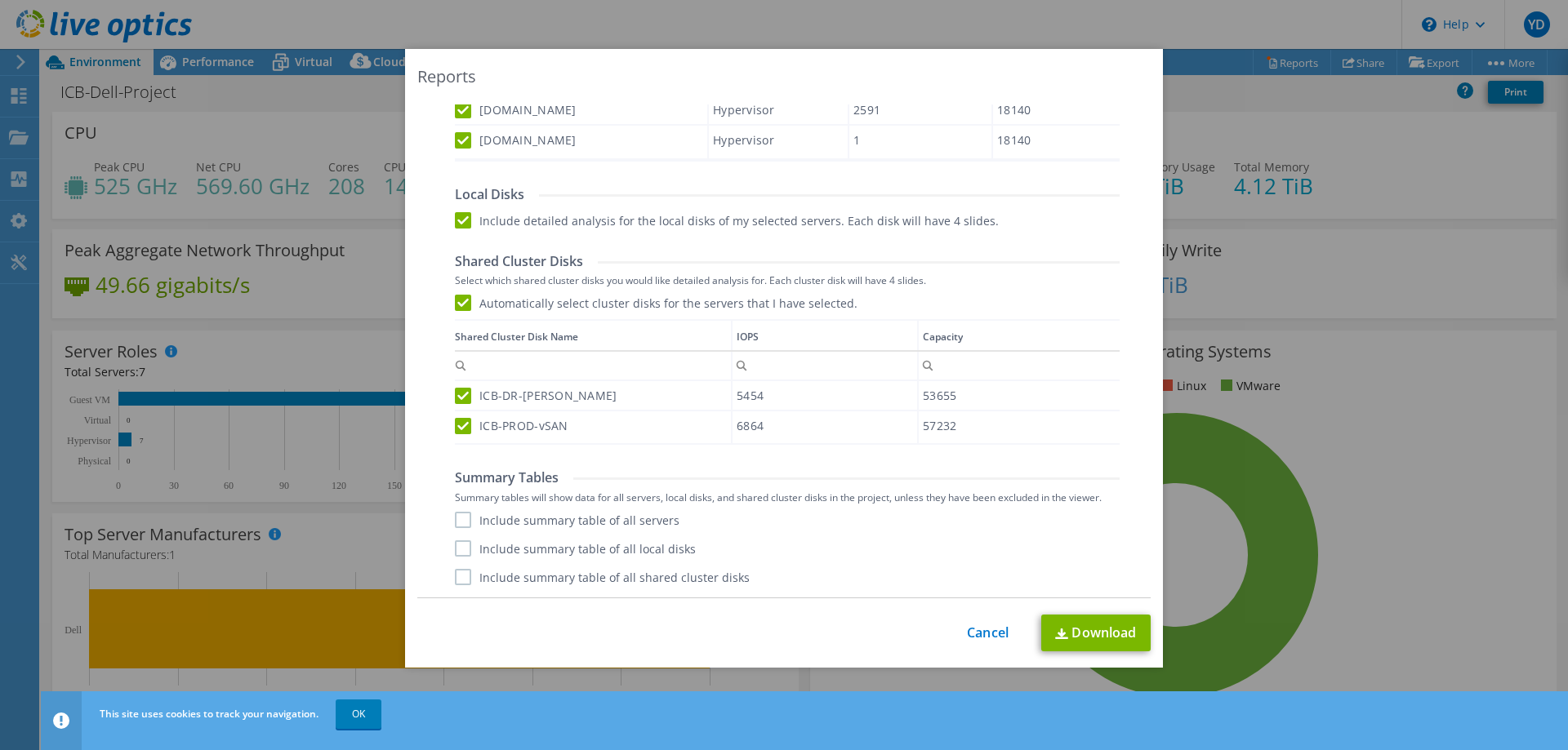
click at [455, 523] on label "Include summary table of all servers" at bounding box center [567, 520] width 225 height 17
click at [0, 0] on input "Include summary table of all servers" at bounding box center [0, 0] width 0 height 0
click at [455, 569] on label "Include summary table of all shared cluster disks" at bounding box center [602, 577] width 295 height 17
click at [0, 0] on input "Include summary table of all shared cluster disks" at bounding box center [0, 0] width 0 height 0
click at [455, 548] on label "Include summary table of all local disks" at bounding box center [576, 548] width 241 height 17
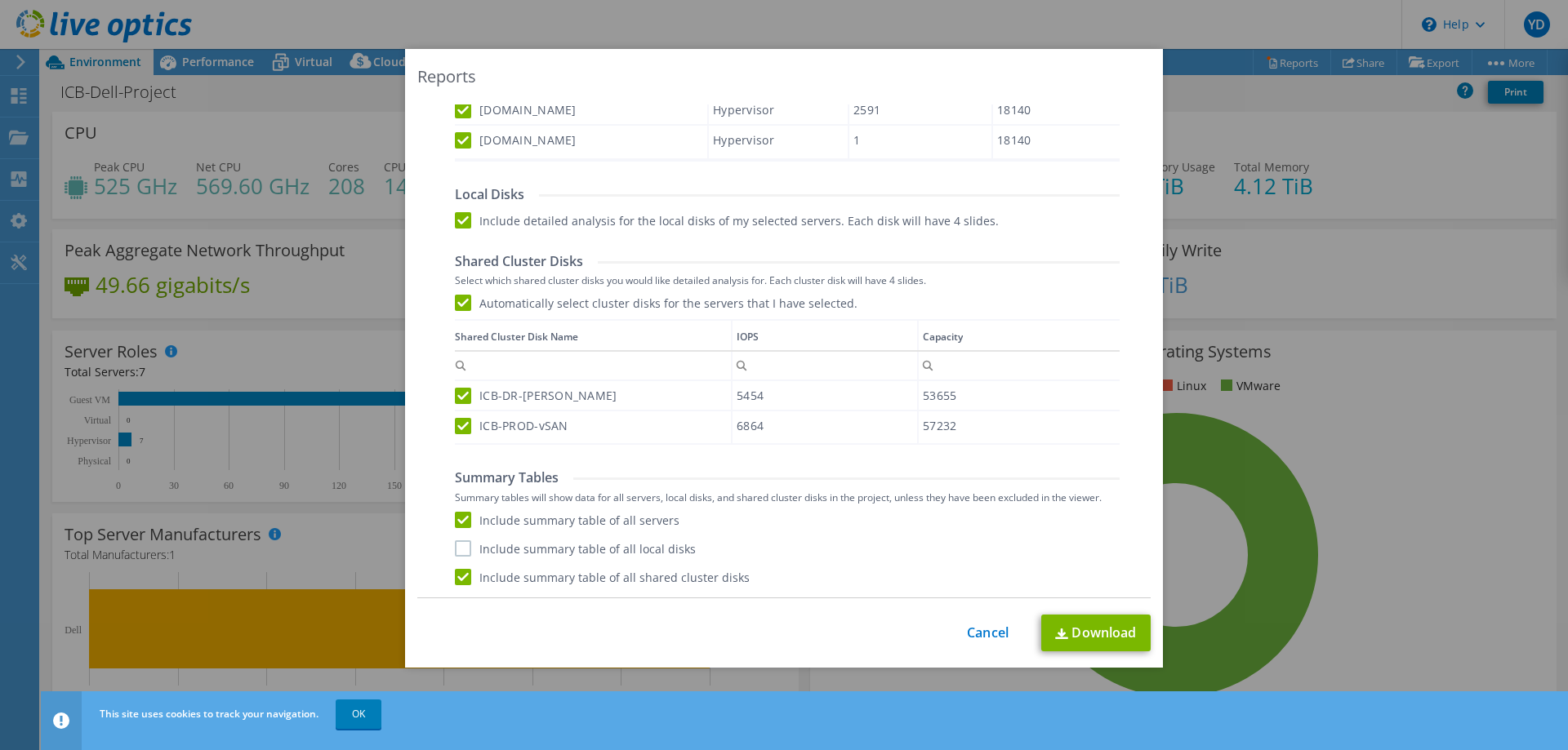
click at [0, 0] on input "Include summary table of all local disks" at bounding box center [0, 0] width 0 height 0
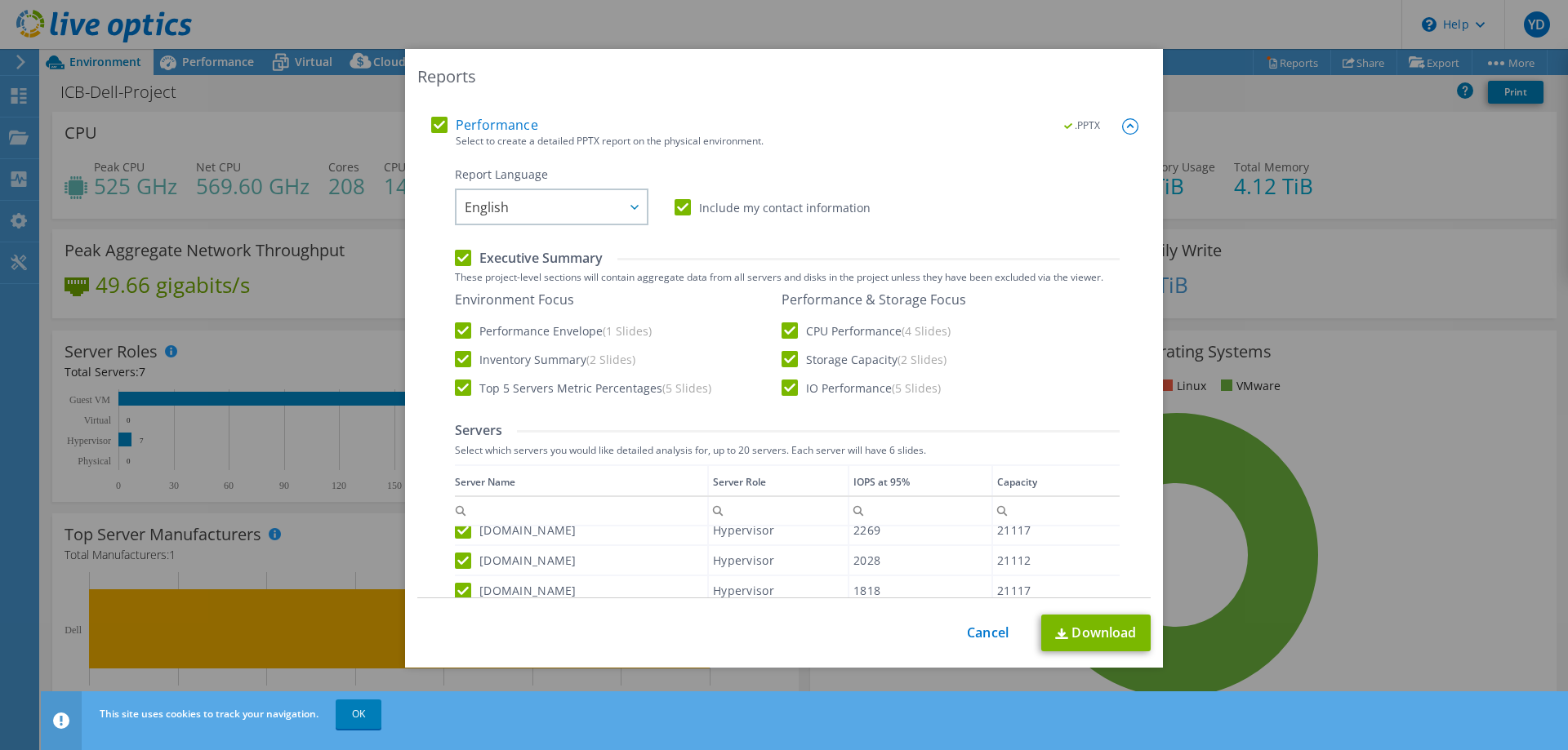
scroll to position [0, 0]
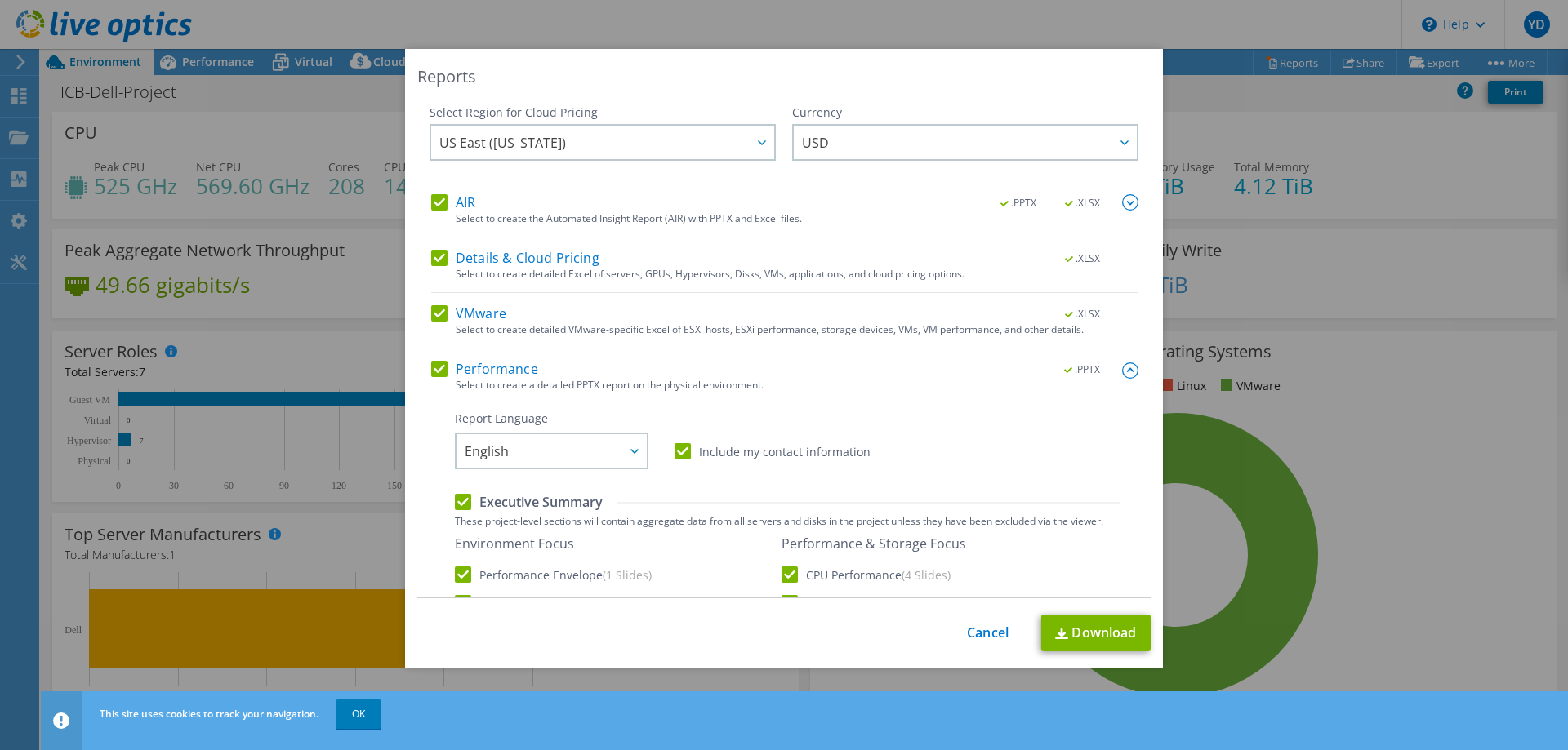
click at [1122, 195] on img at bounding box center [1130, 202] width 17 height 17
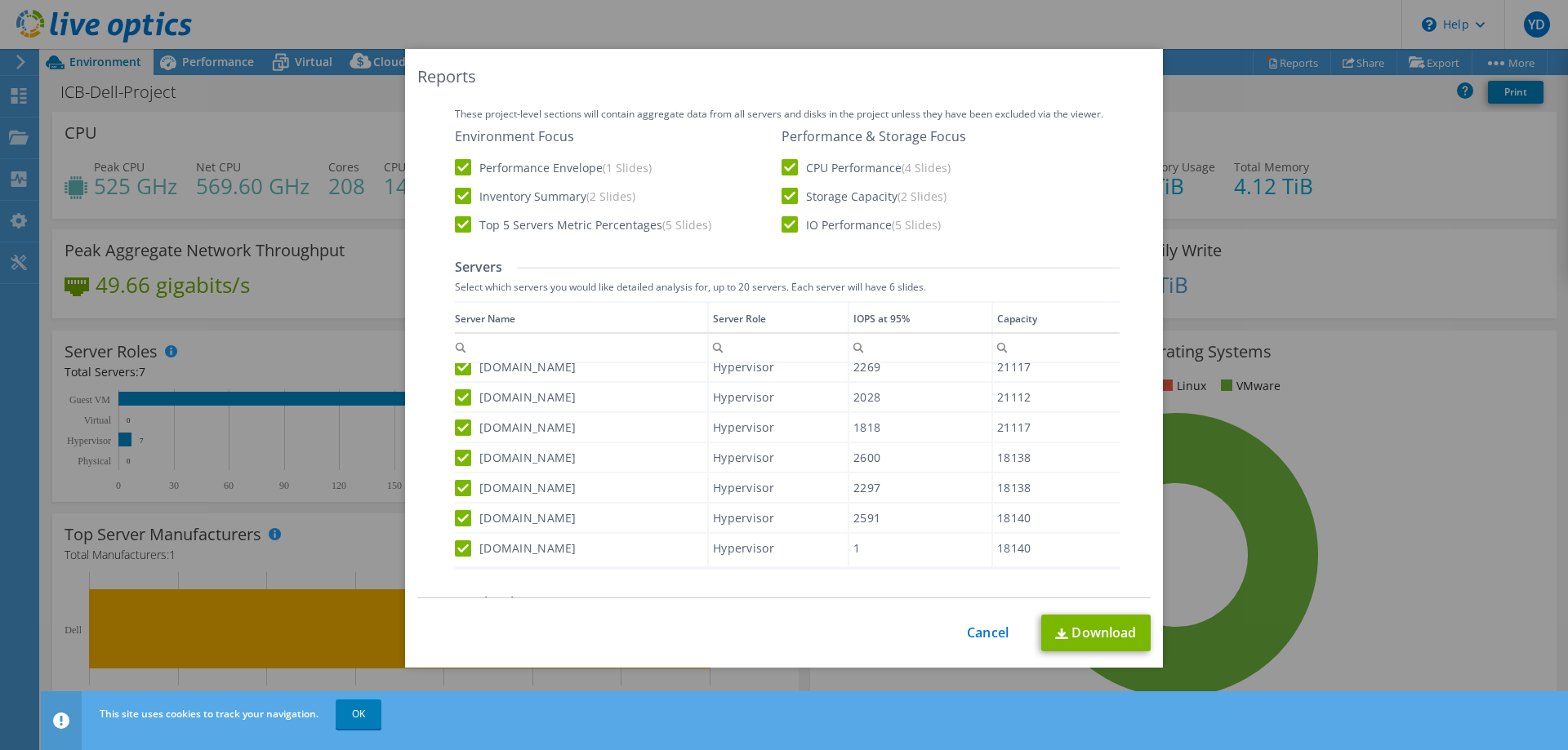
scroll to position [3, 0]
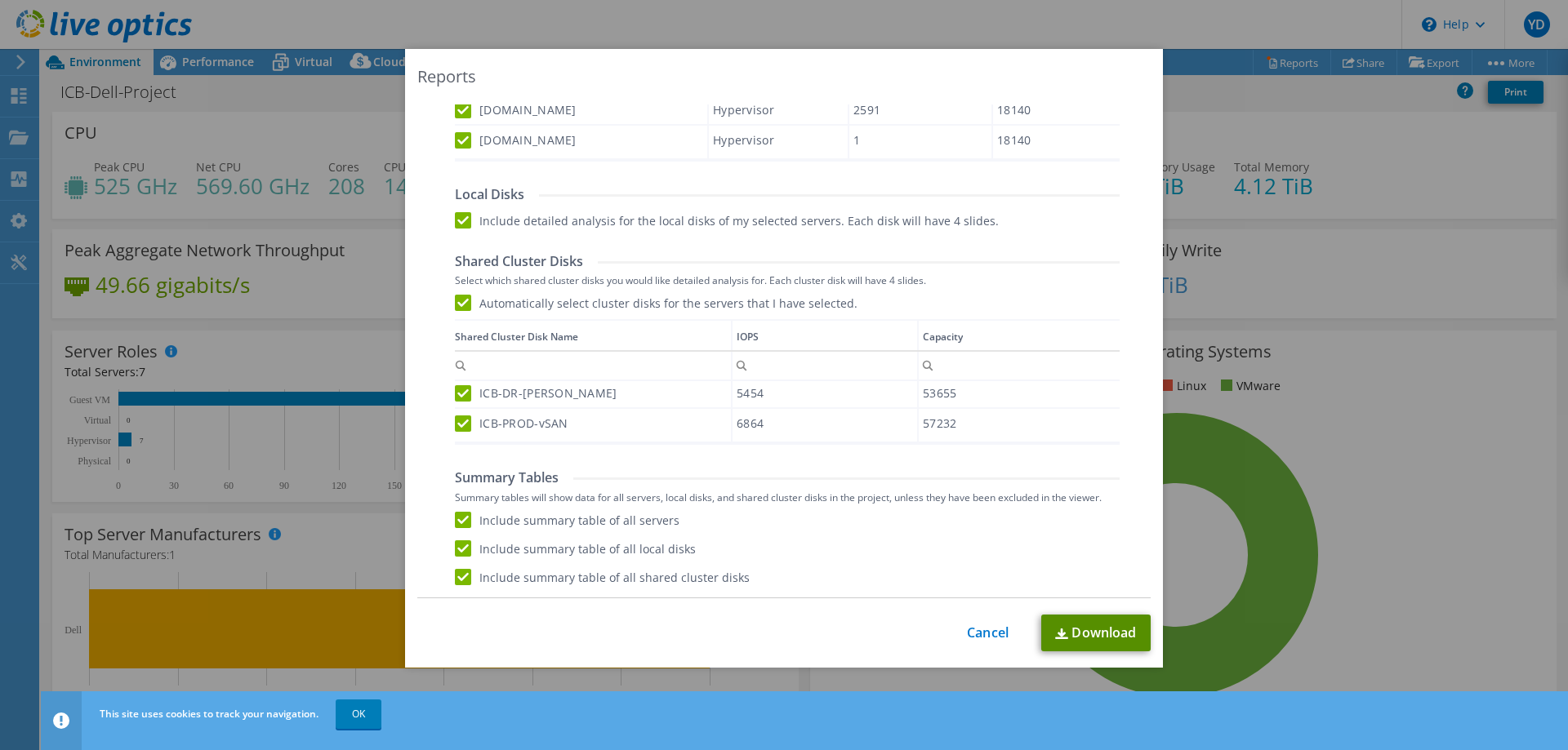
click at [1105, 636] on link "Download" at bounding box center [1095, 633] width 109 height 37
click at [1346, 562] on div "Reports Select Region for Cloud Pricing Asia Pacific (Hong Kong) Asia Pacific (…" at bounding box center [784, 375] width 1568 height 652
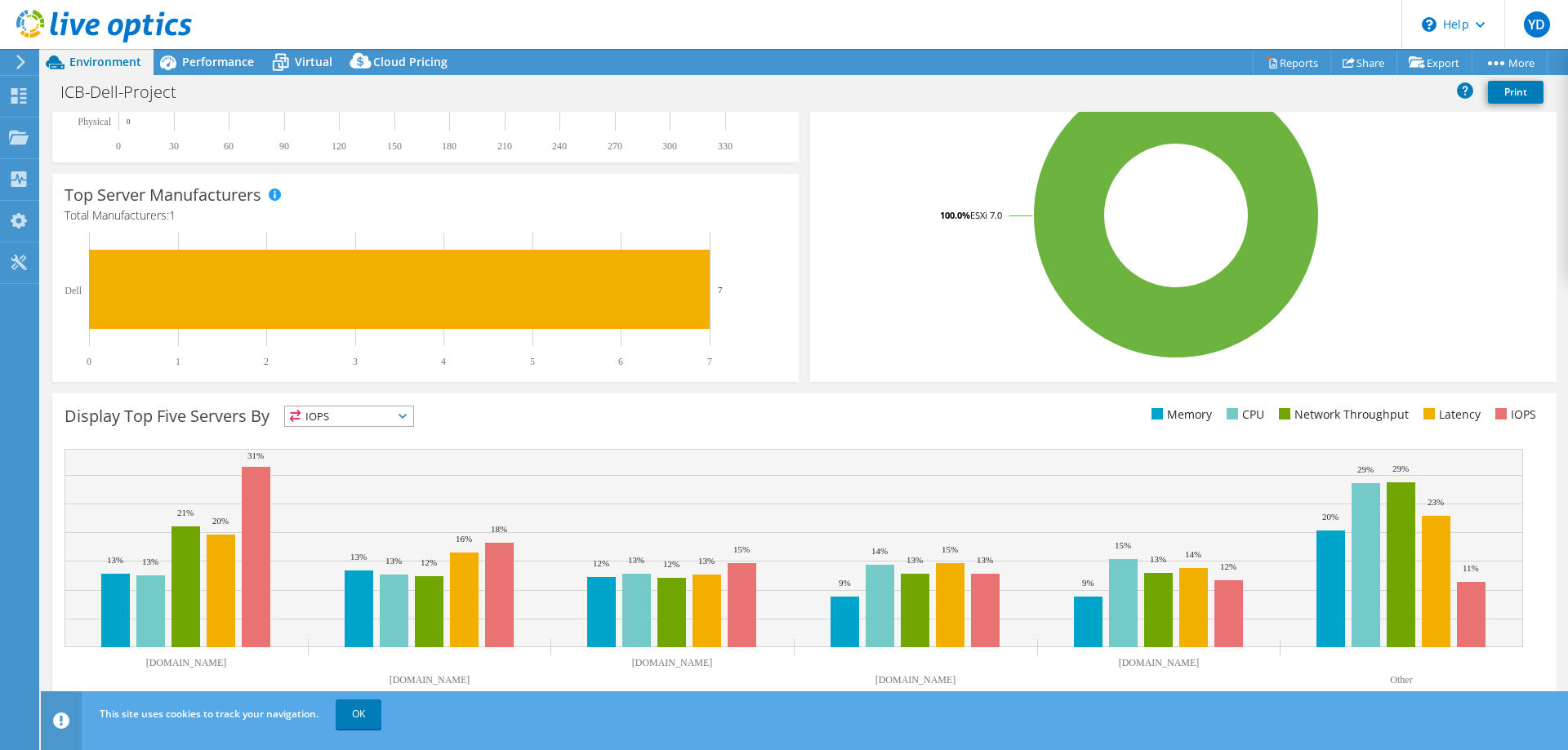
scroll to position [0, 0]
